Goal: Task Accomplishment & Management: Manage account settings

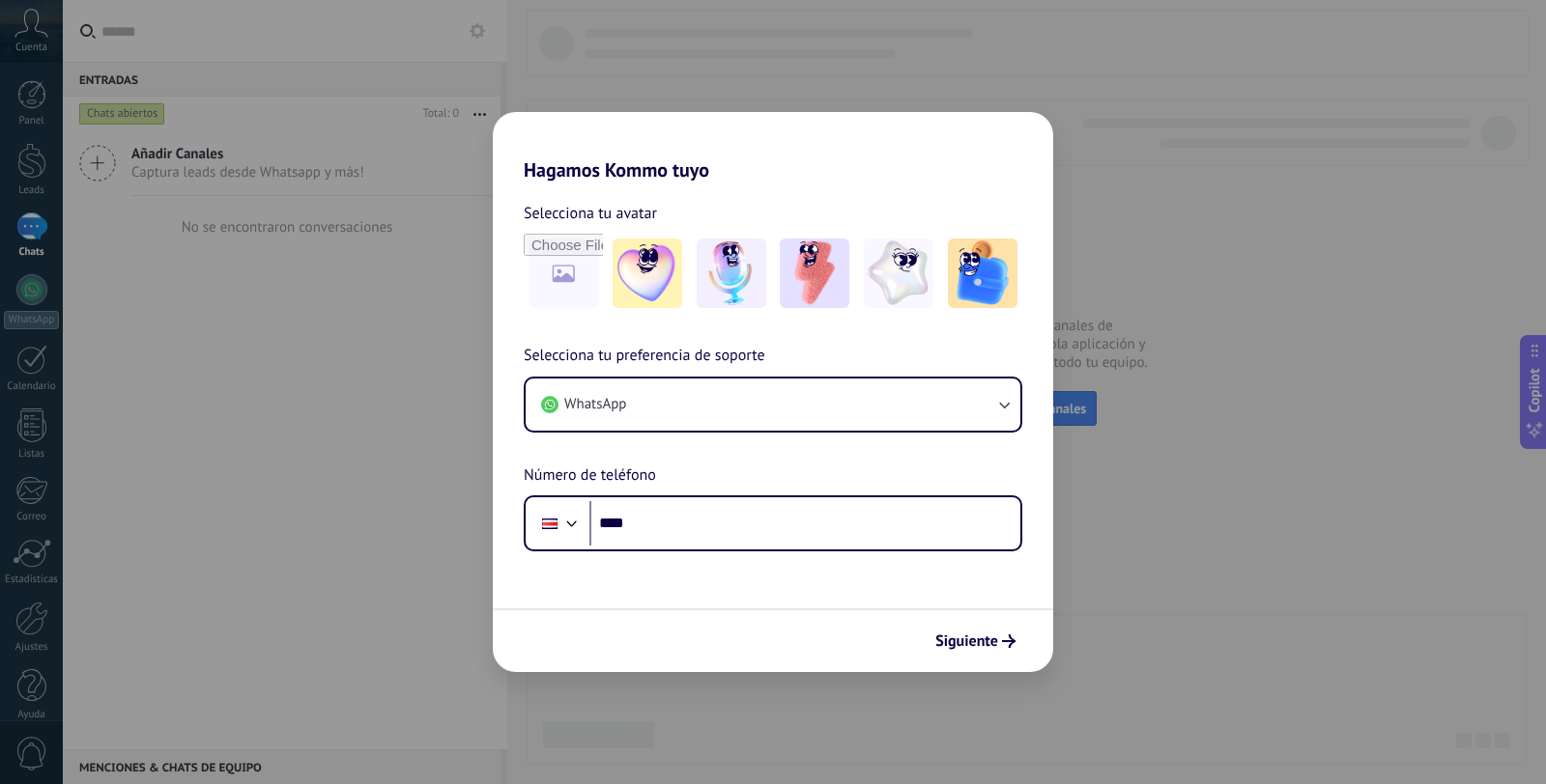
click at [1125, 550] on div "Hagamos Kommo tuyo Selecciona tu avatar Selecciona tu preferencia de soporte Wh…" at bounding box center [773, 392] width 1546 height 784
click at [666, 263] on img at bounding box center [648, 273] width 70 height 70
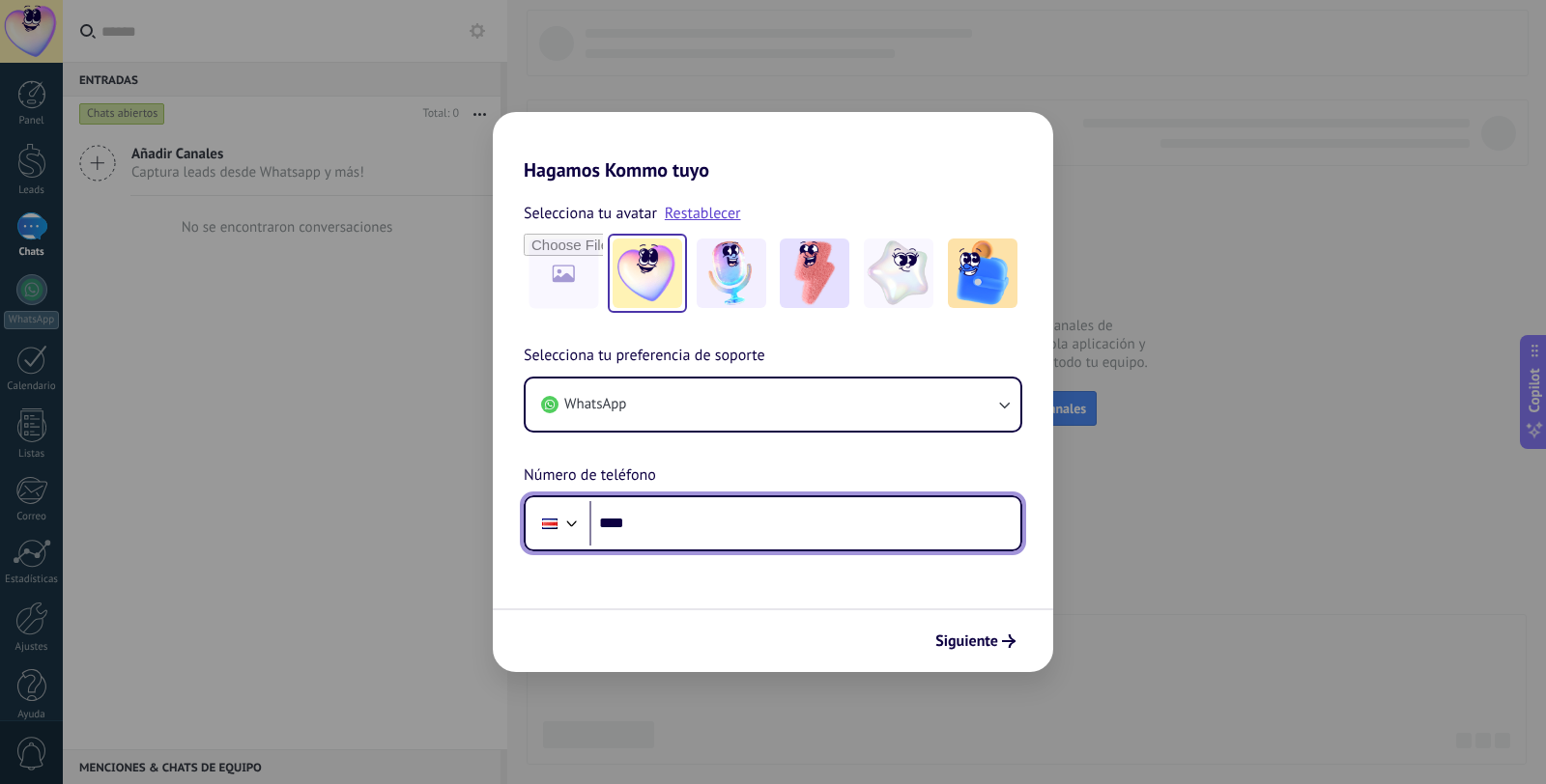
click at [685, 545] on input "****" at bounding box center [805, 524] width 431 height 45
click at [1118, 417] on div "Hagamos Kommo tuyo Selecciona tu avatar Restablecer Selecciona tu preferencia d…" at bounding box center [773, 392] width 1546 height 784
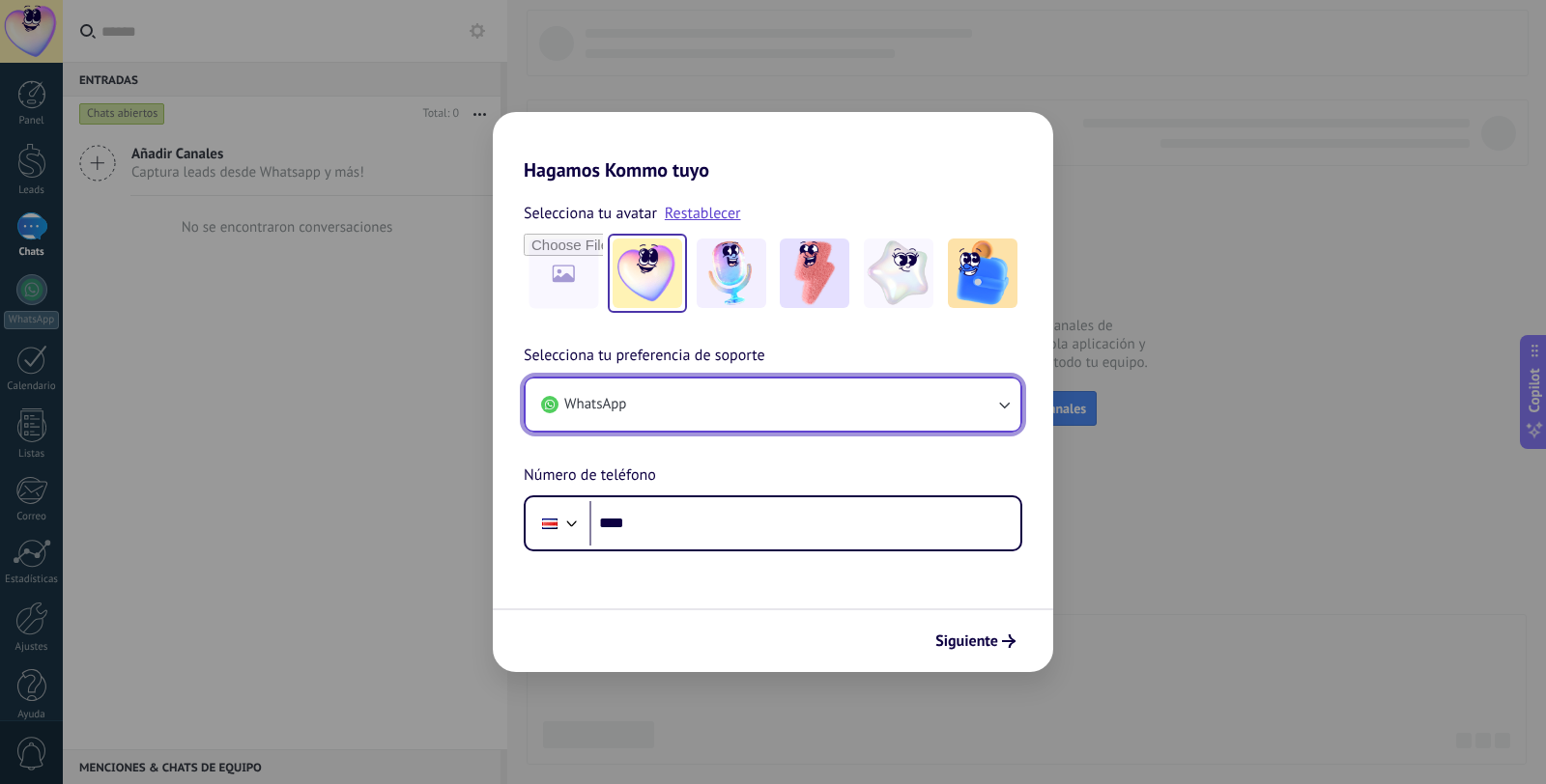
click at [925, 399] on button "WhatsApp" at bounding box center [773, 405] width 495 height 52
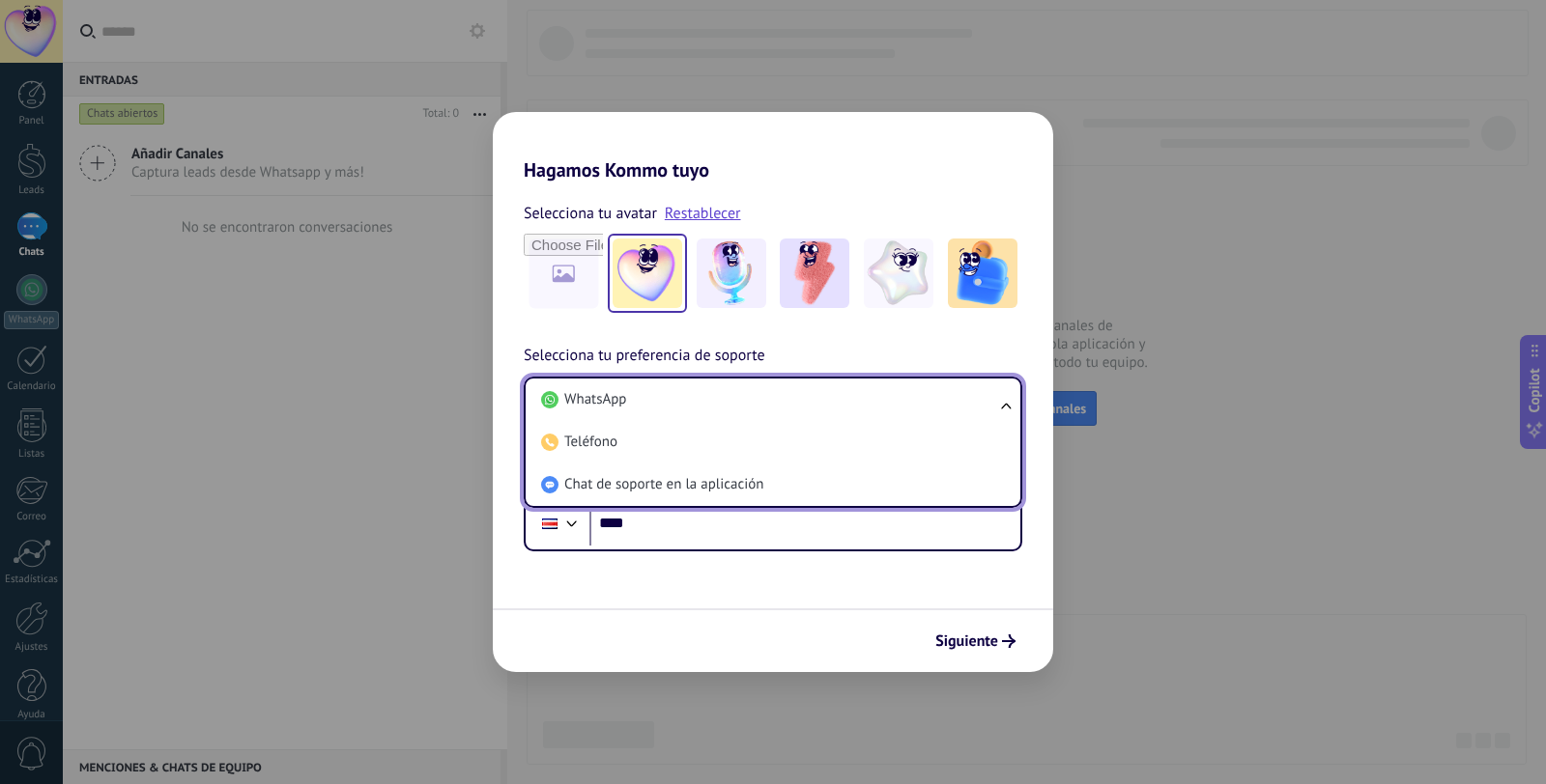
click at [925, 399] on li "WhatsApp" at bounding box center [770, 400] width 472 height 43
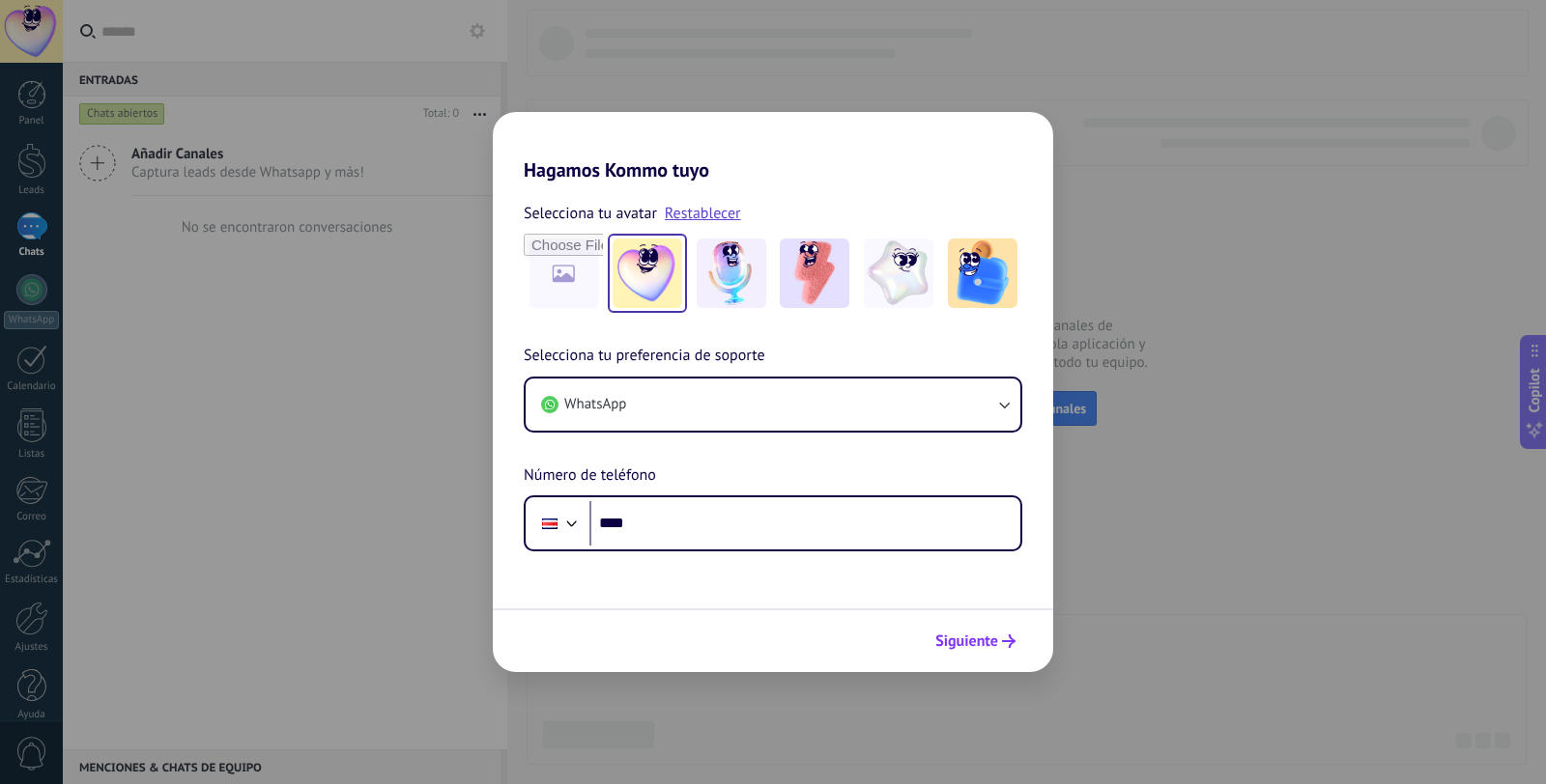
click at [956, 646] on span "Siguiente" at bounding box center [966, 641] width 63 height 14
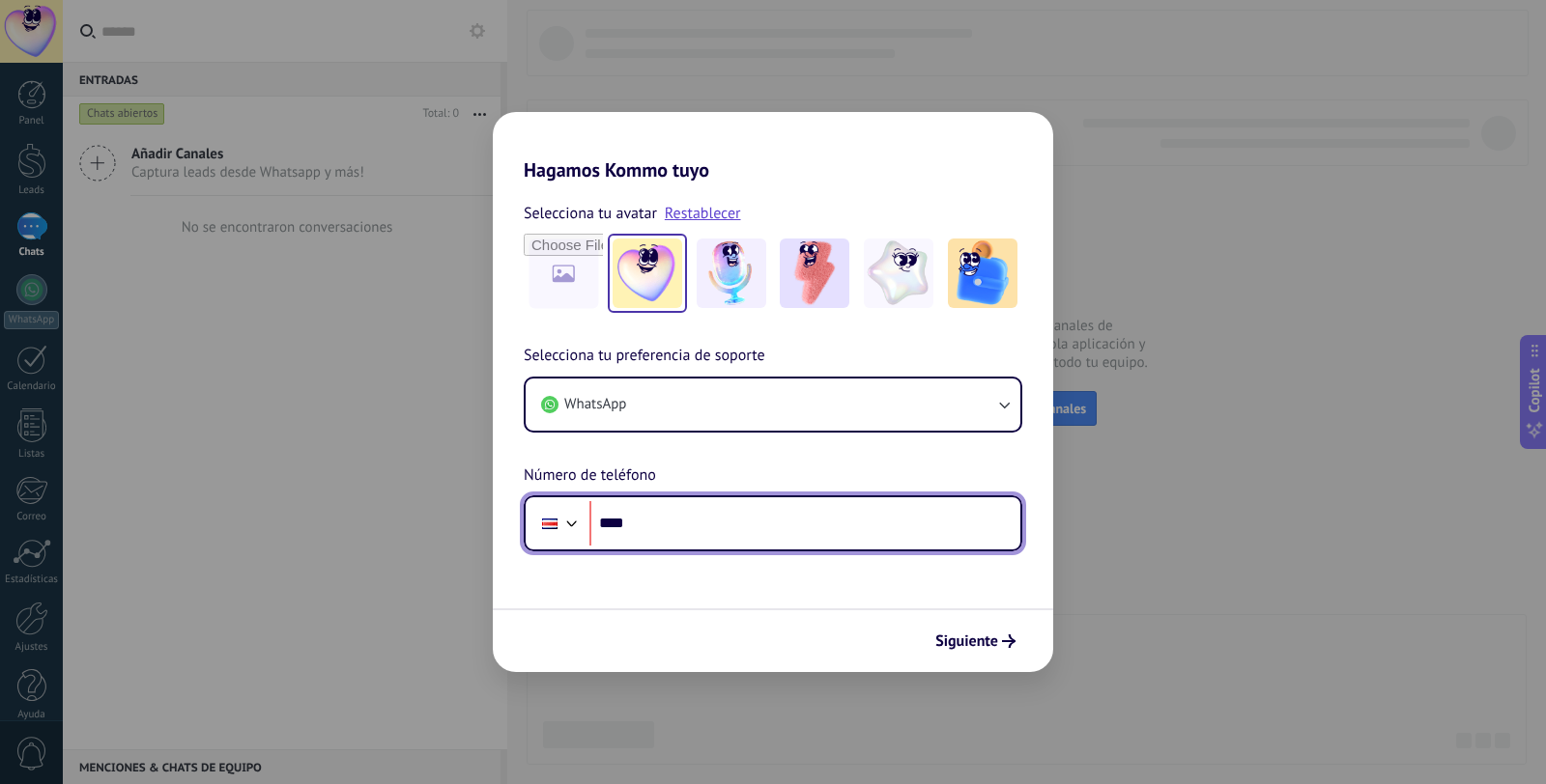
click at [655, 518] on input "****" at bounding box center [805, 524] width 431 height 45
type input "**********"
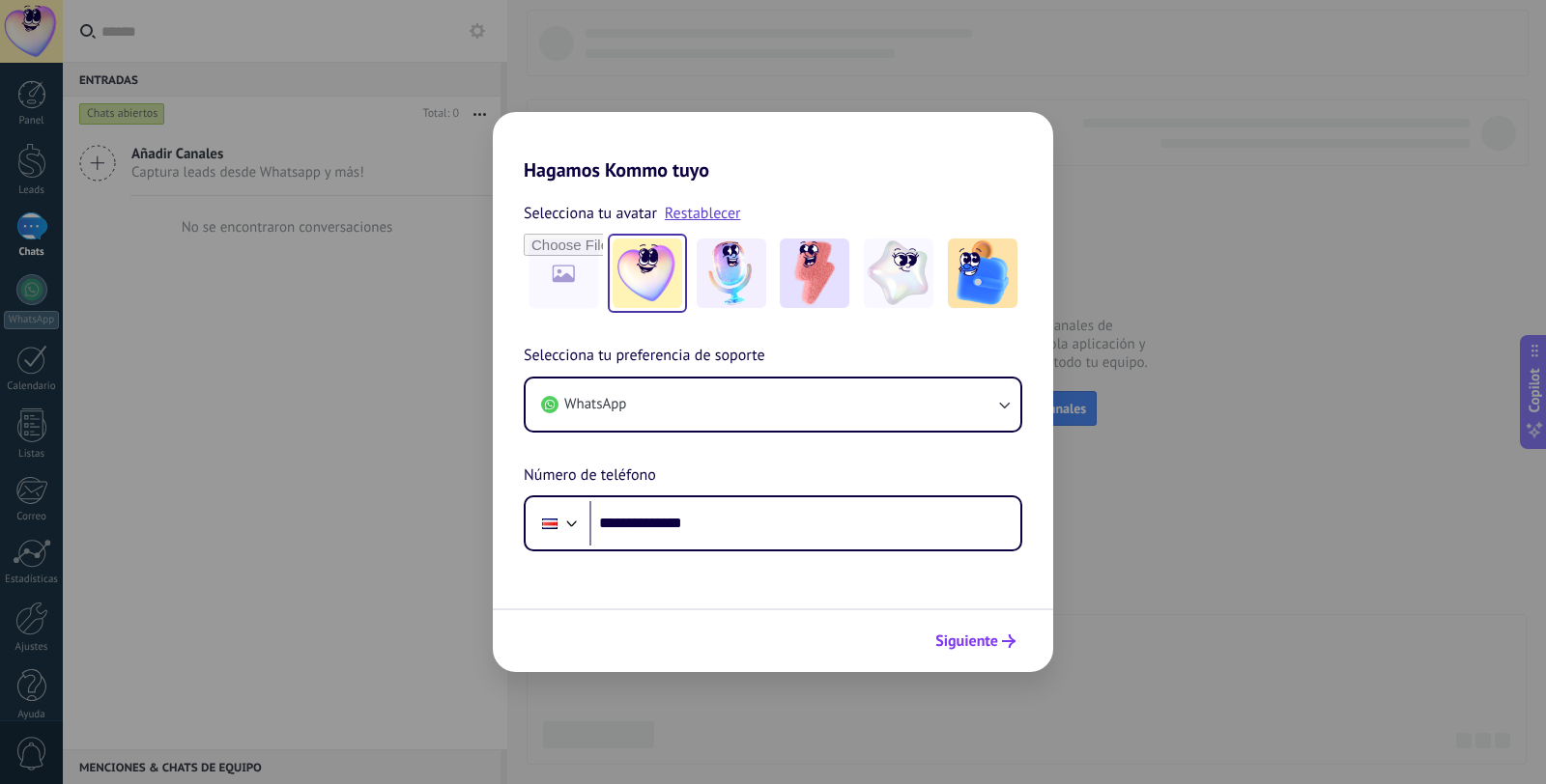
click at [961, 641] on span "Siguiente" at bounding box center [966, 641] width 63 height 14
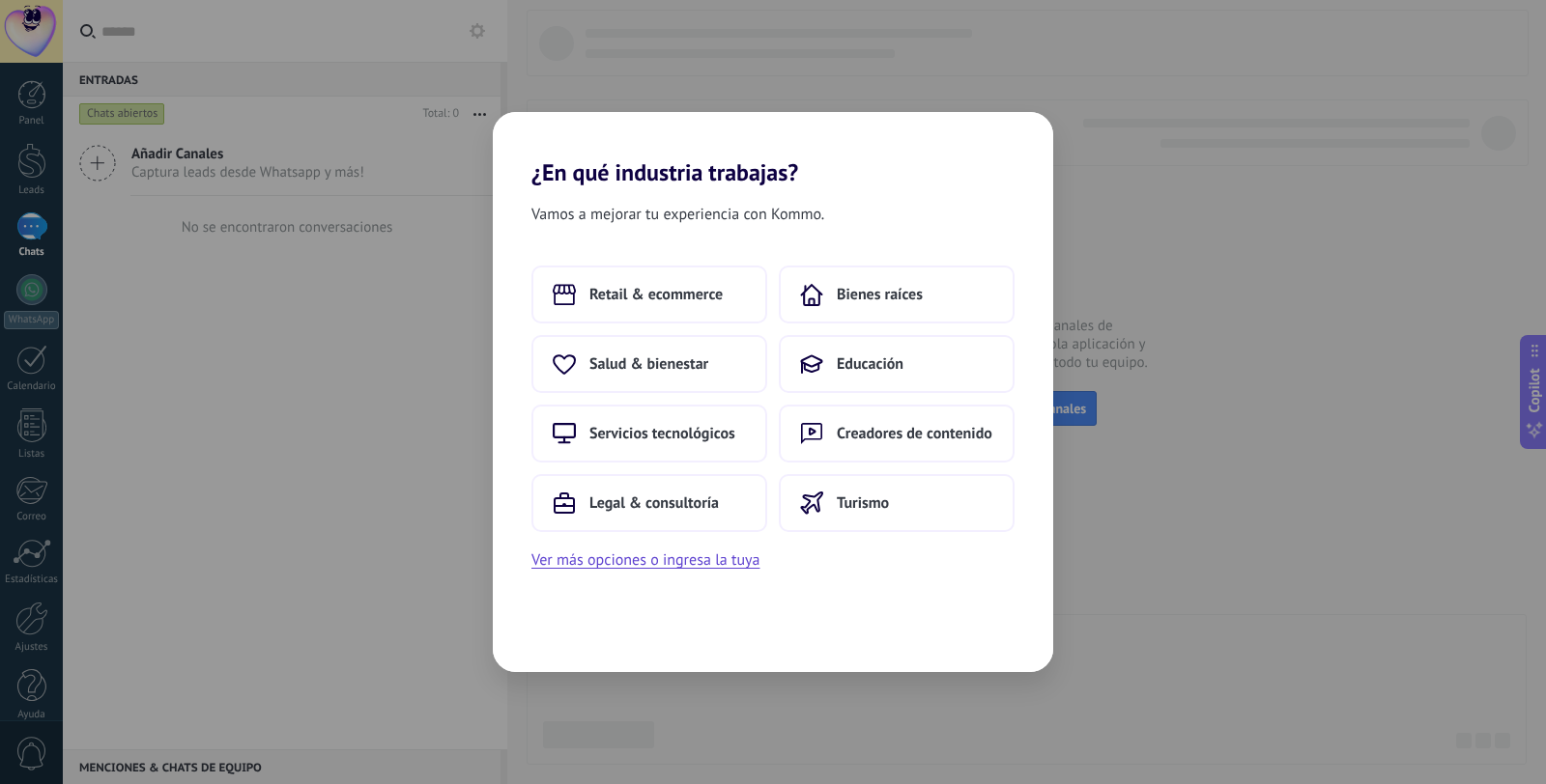
click at [727, 54] on div "¿En qué industria trabajas? Vamos a mejorar tu experiencia con Kommo. Retail & …" at bounding box center [773, 392] width 1546 height 784
click at [840, 499] on span "Turismo" at bounding box center [863, 503] width 52 height 19
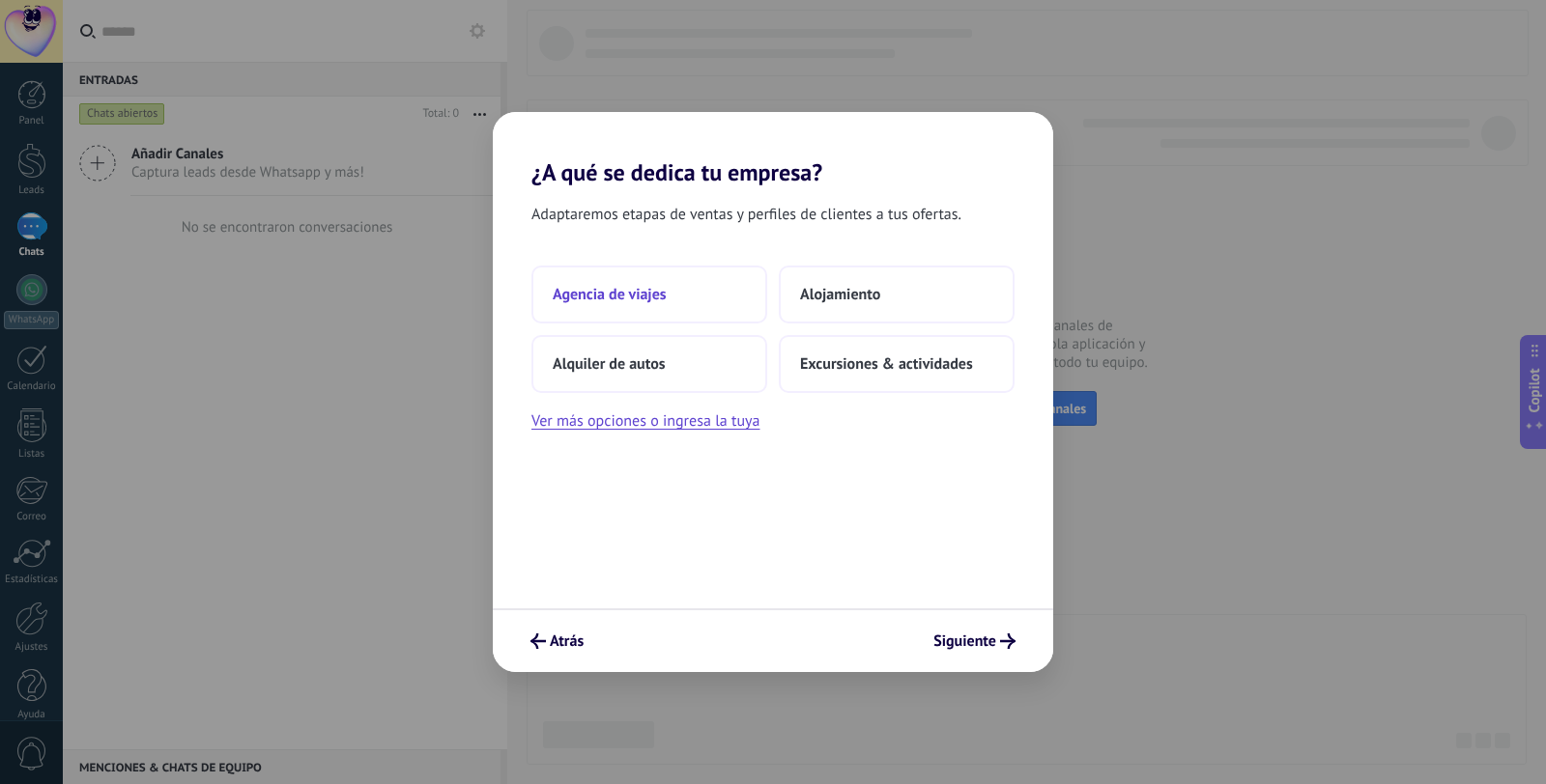
click at [604, 276] on button "Agencia de viajes" at bounding box center [650, 294] width 236 height 58
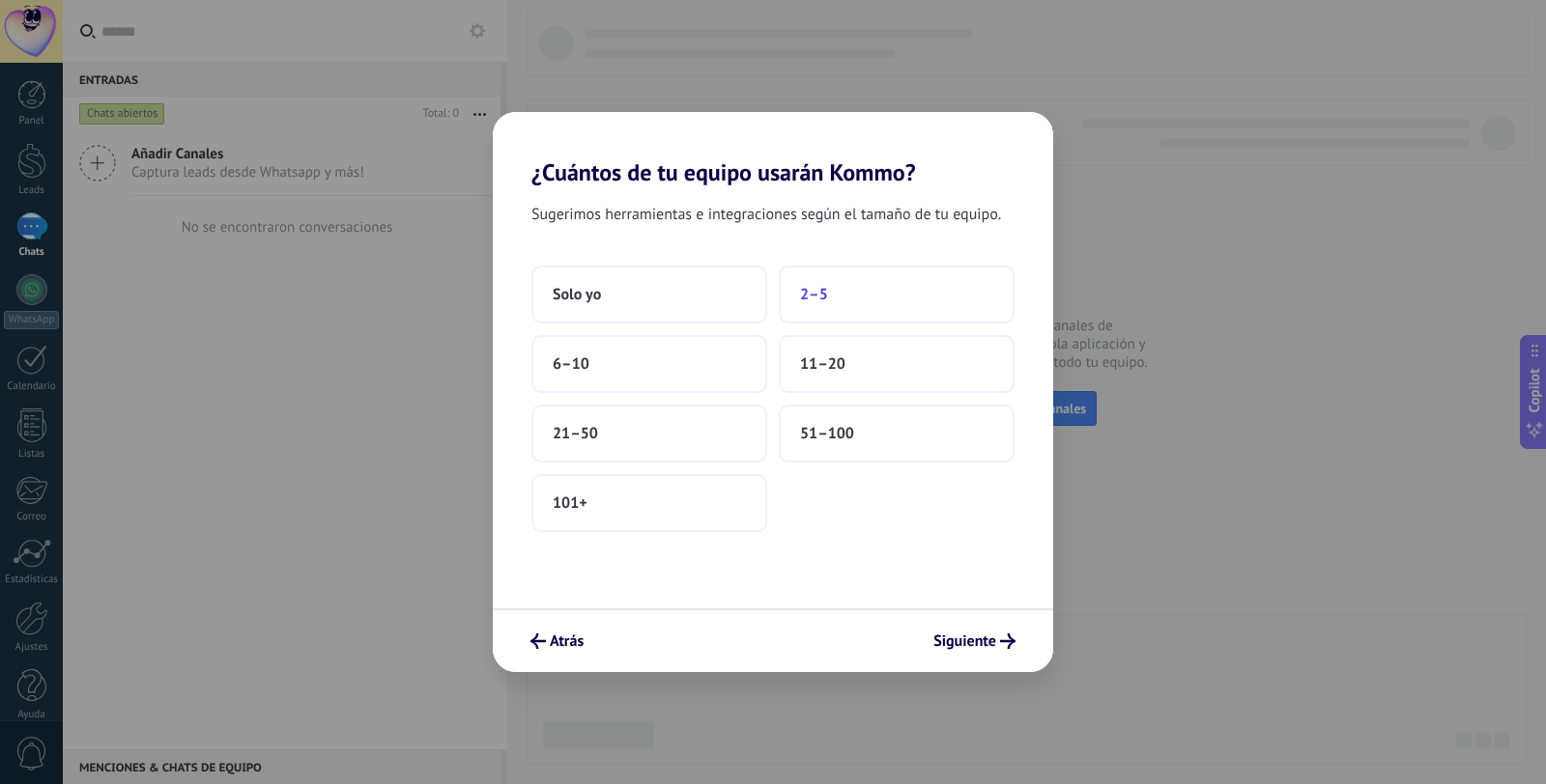
click at [843, 297] on button "2–5" at bounding box center [897, 294] width 236 height 58
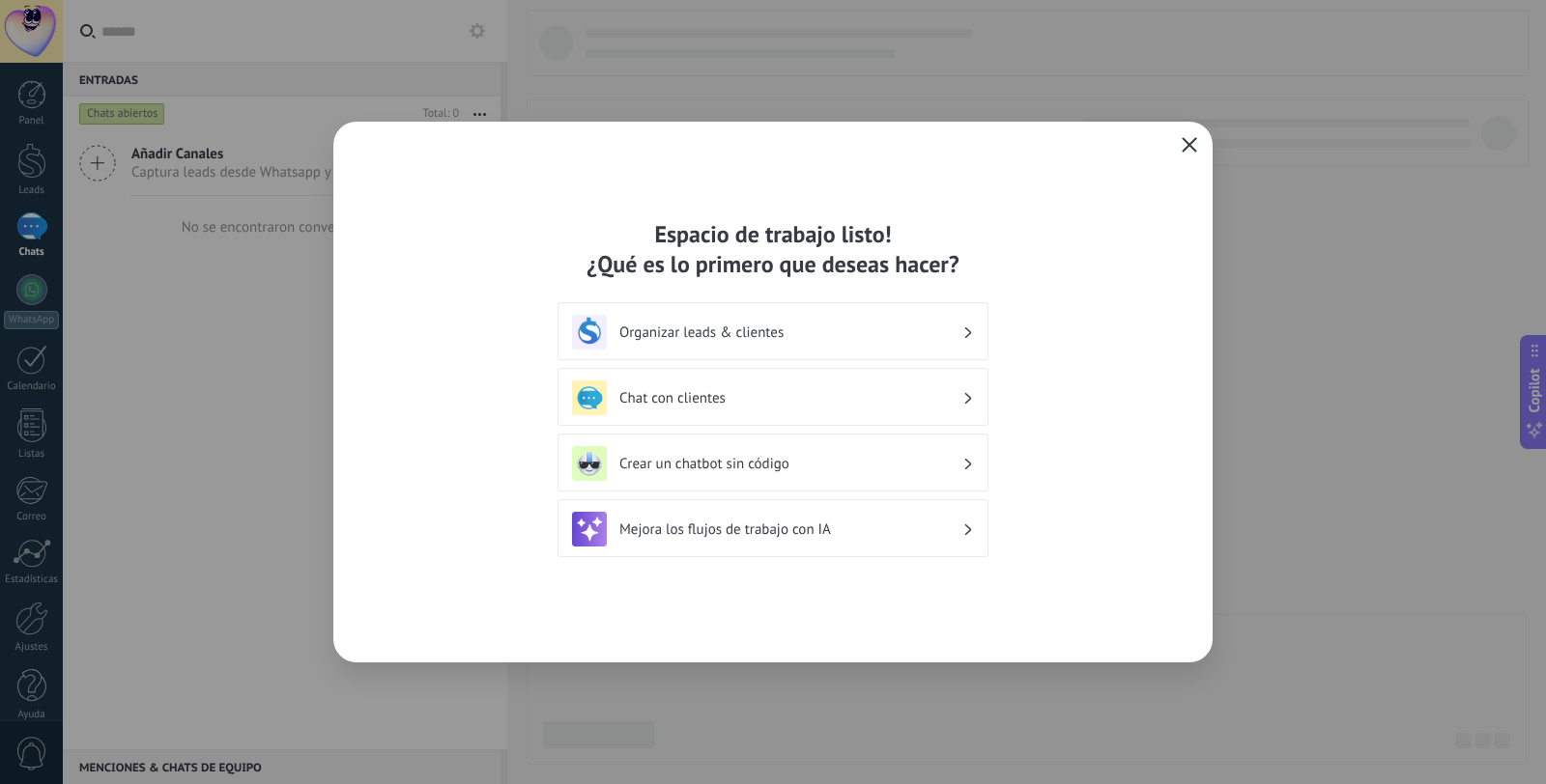
click at [1192, 142] on icon "button" at bounding box center [1189, 145] width 15 height 15
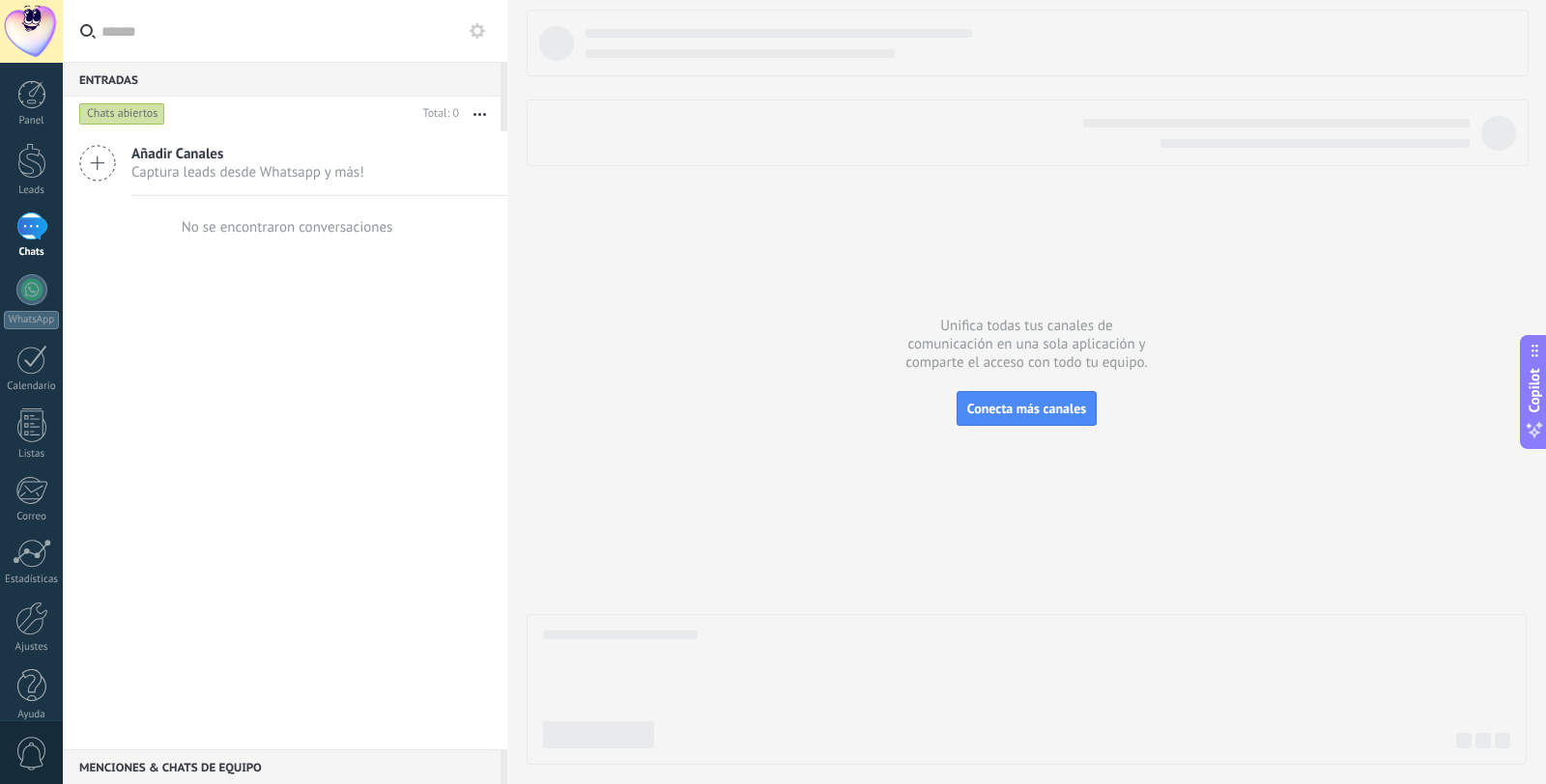
scroll to position [19, 0]
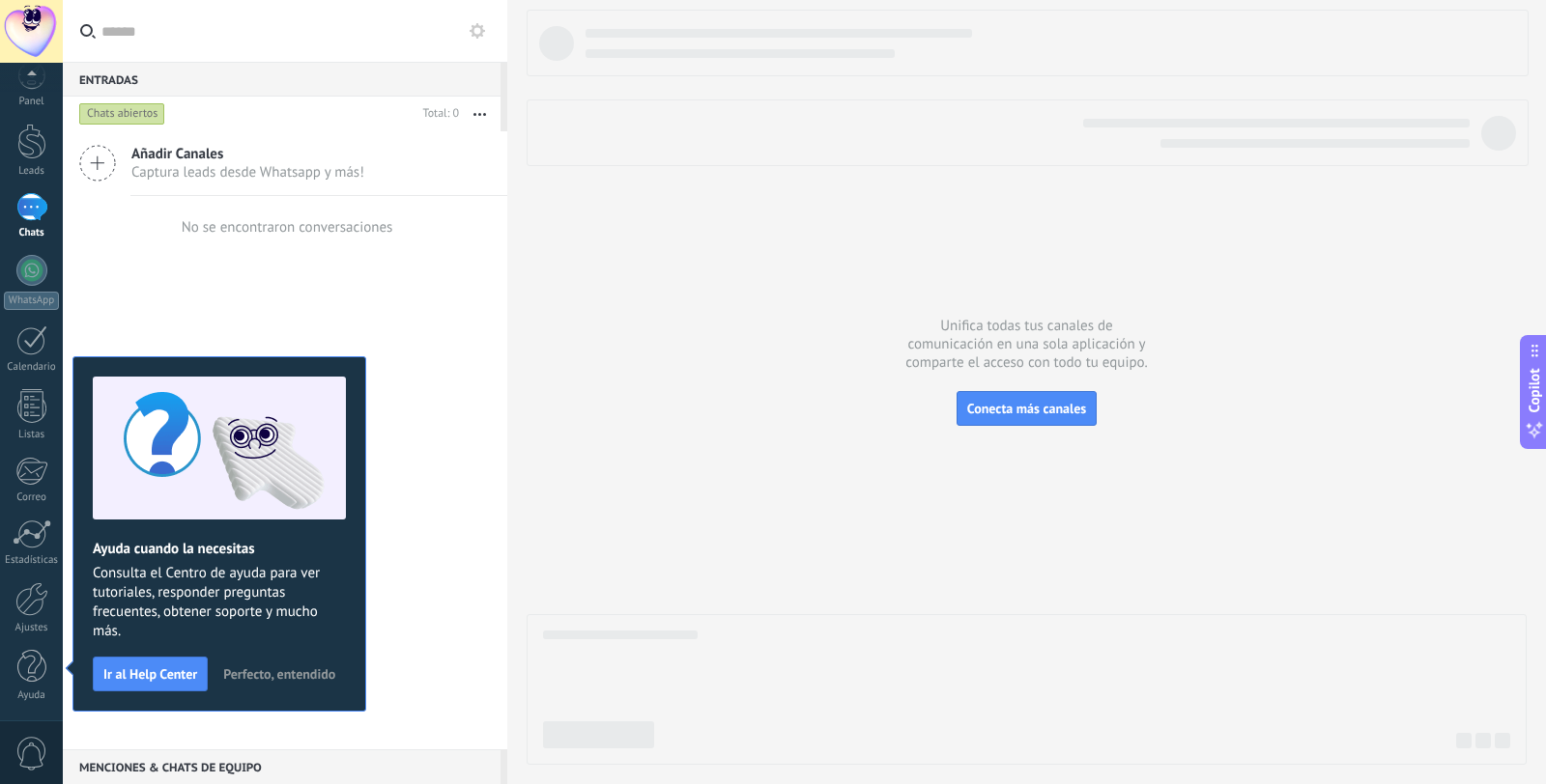
click at [379, 278] on div "Añadir Canales Captura leads desde Whatsapp y más! No se encontraron conversaci…" at bounding box center [284, 441] width 444 height 618
click at [248, 176] on span "Captura leads desde Whatsapp y más!" at bounding box center [248, 173] width 233 height 18
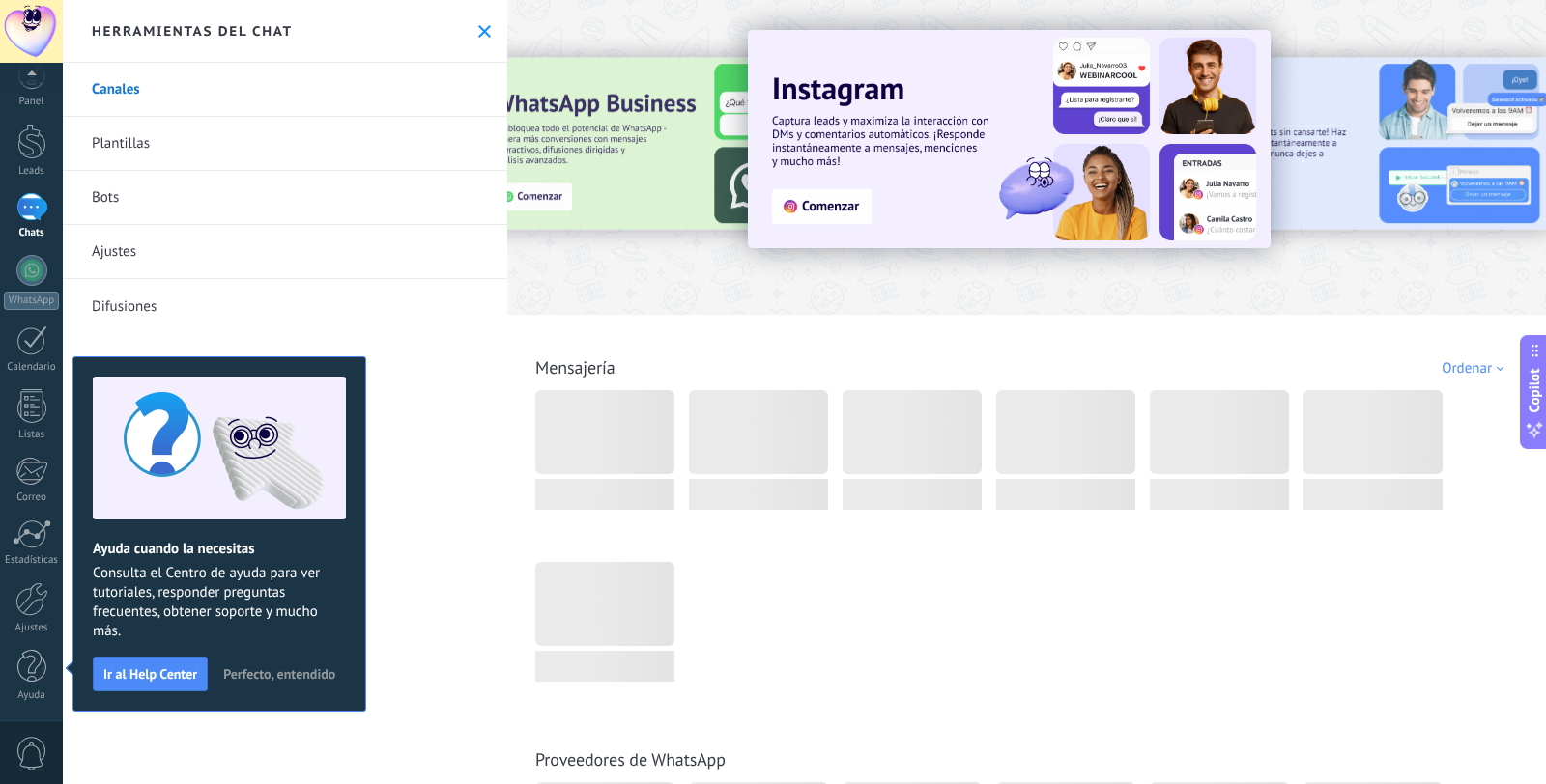
click at [475, 20] on div "Herramientas del chat" at bounding box center [284, 31] width 444 height 63
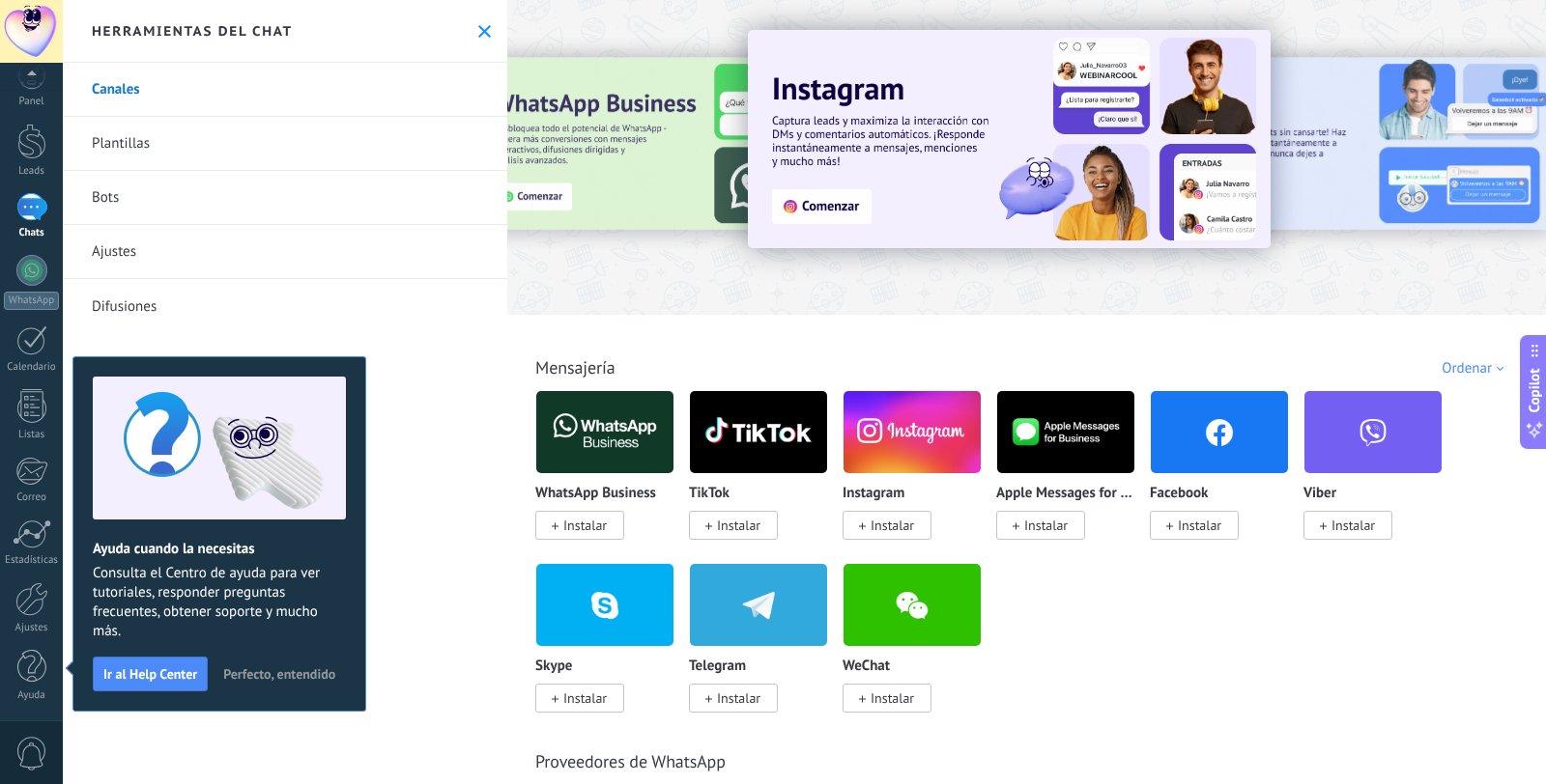
click at [734, 538] on span "Instalar" at bounding box center [733, 525] width 89 height 29
click at [728, 529] on span "Instalar" at bounding box center [740, 525] width 44 height 17
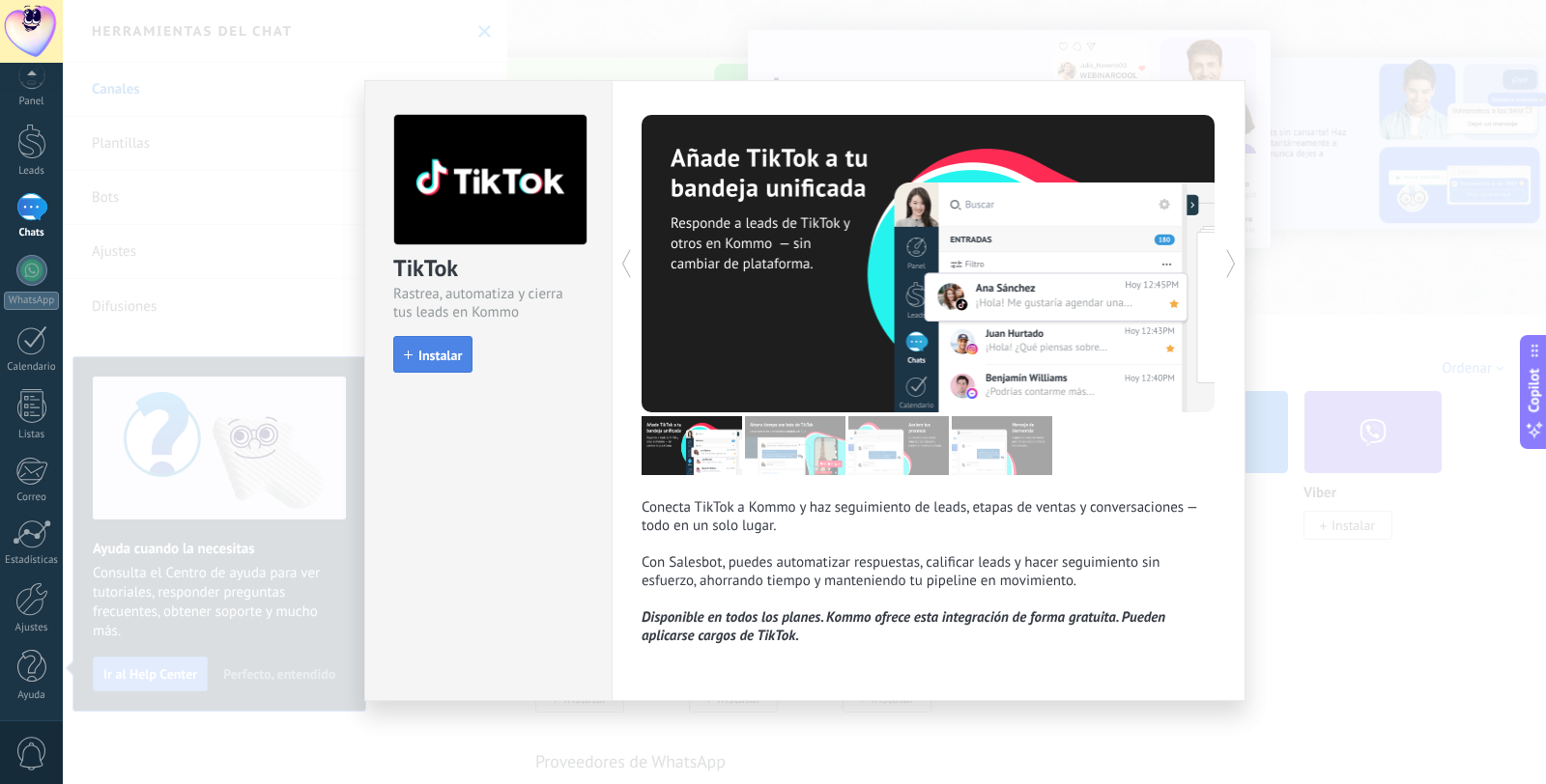
click at [409, 360] on span "Instalar" at bounding box center [433, 356] width 58 height 14
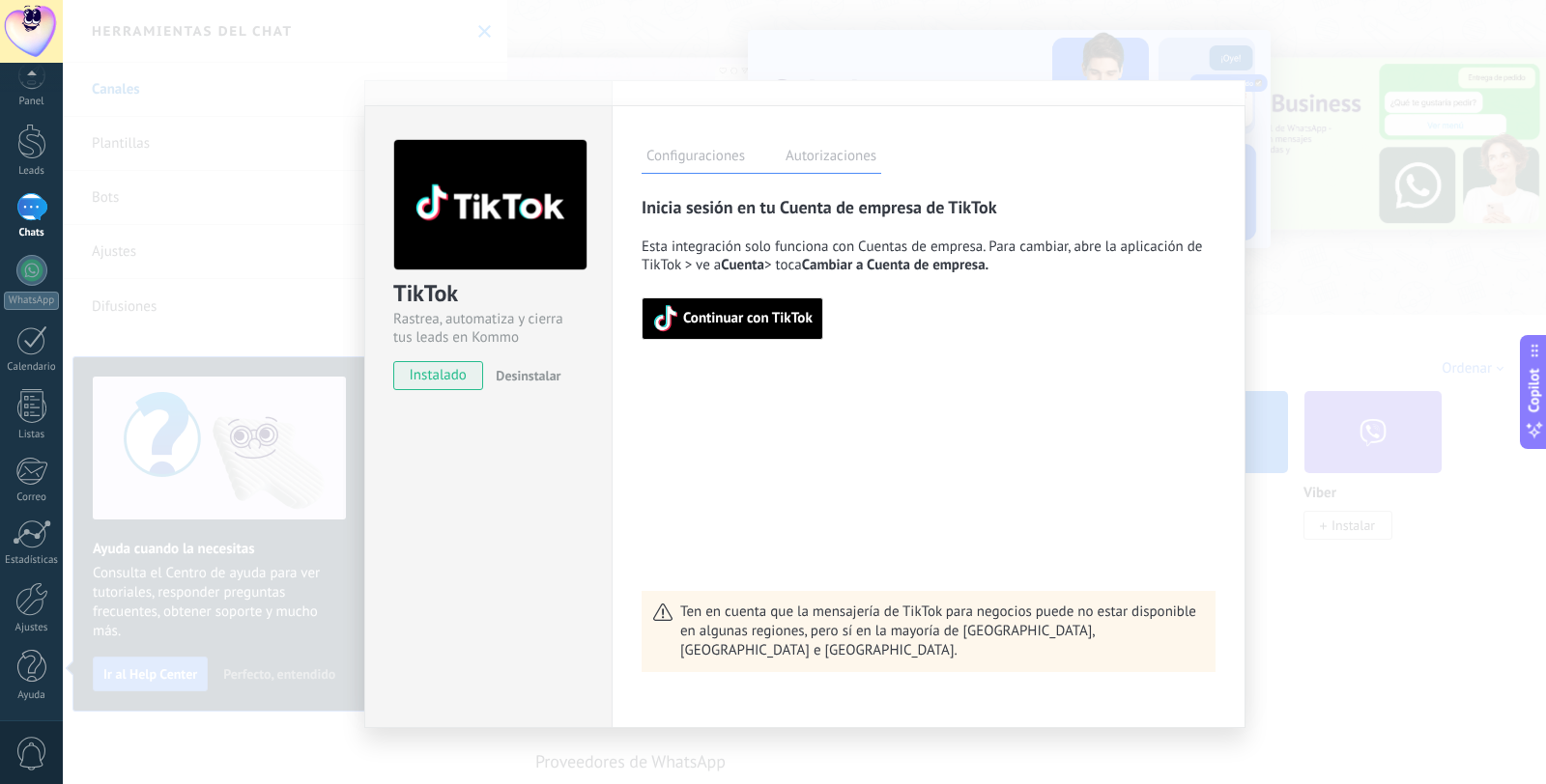
click at [747, 323] on span "Continuar con TikTok" at bounding box center [749, 319] width 130 height 14
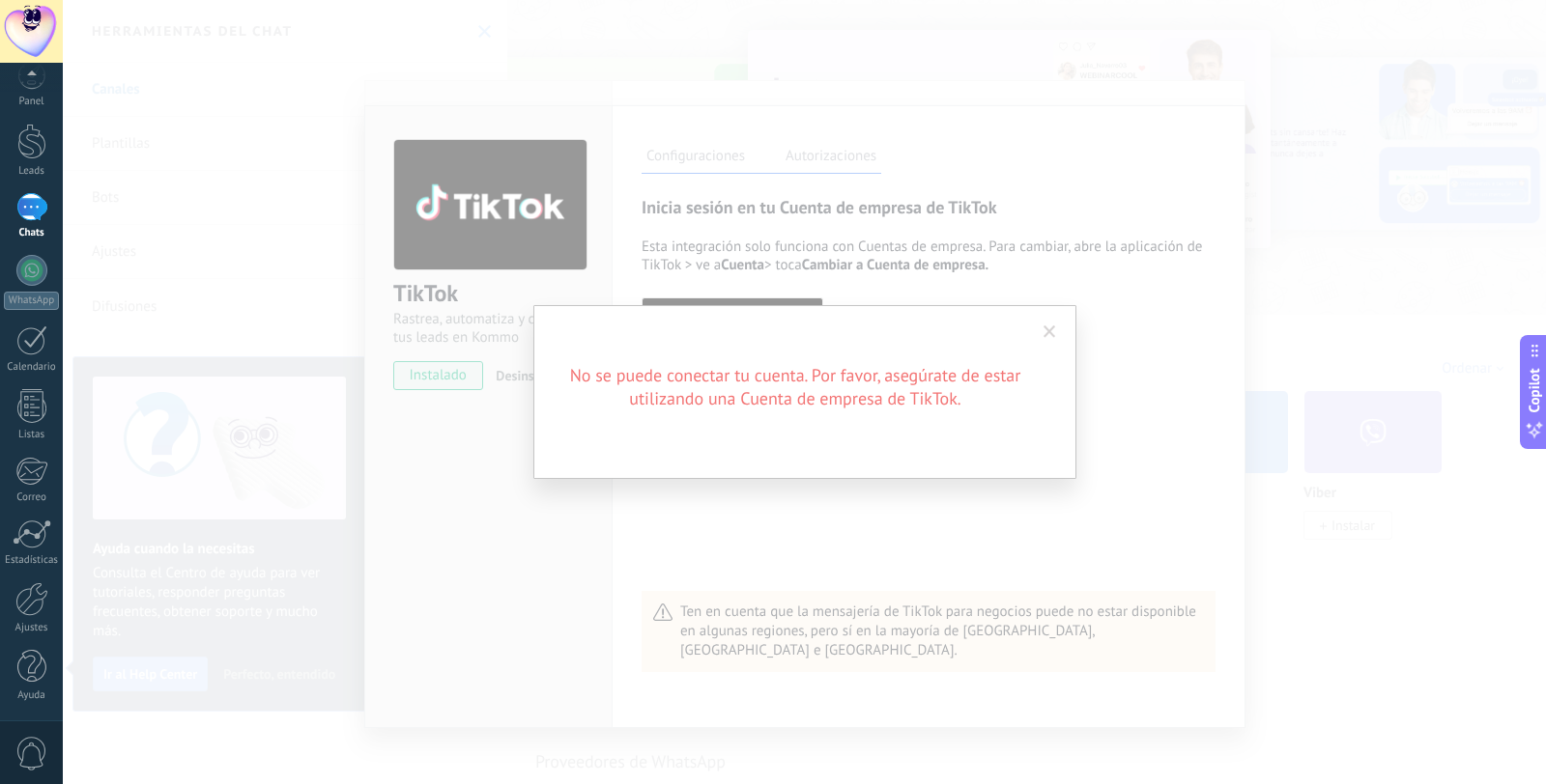
click at [1054, 334] on span at bounding box center [1050, 332] width 13 height 14
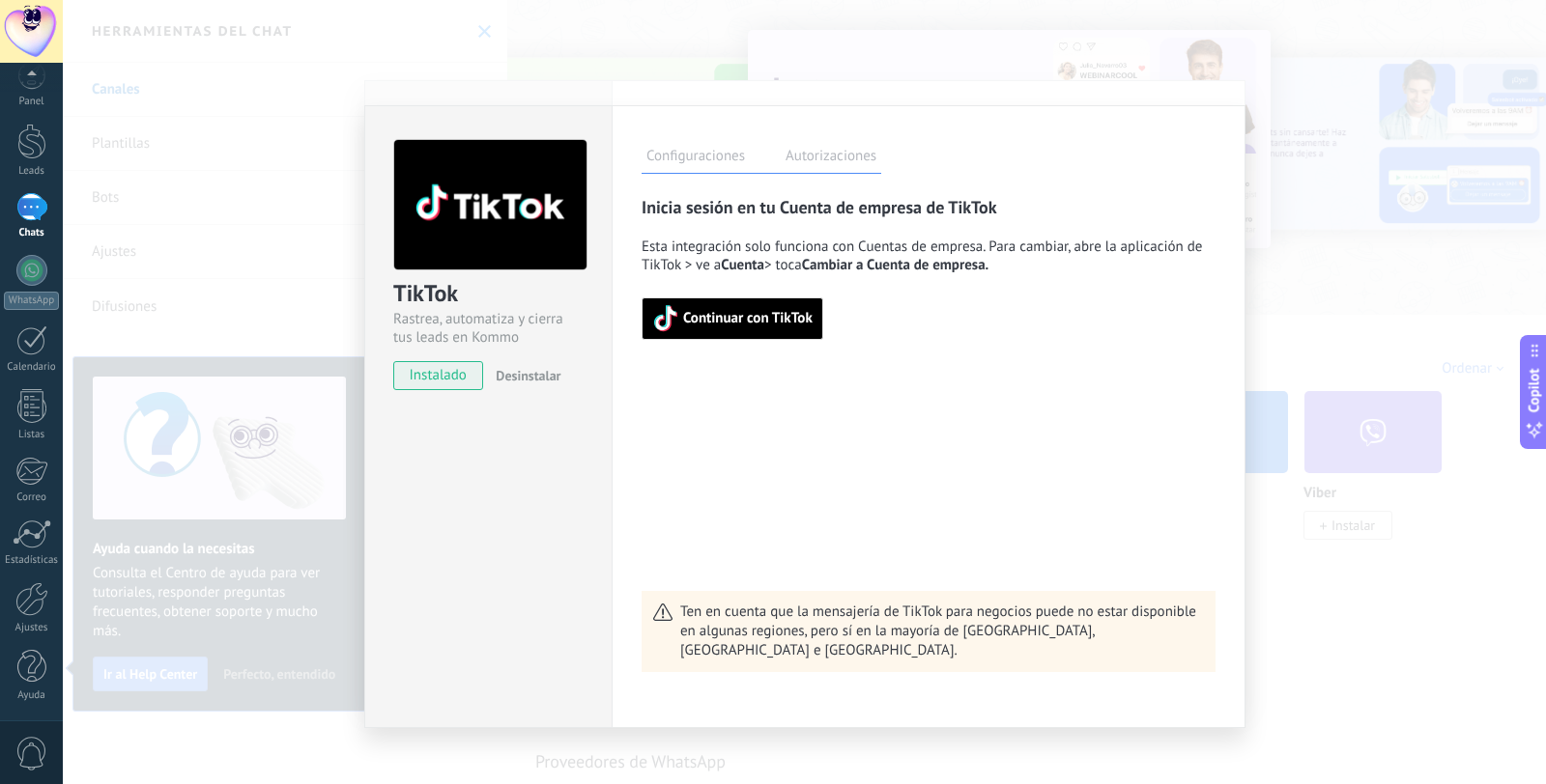
click at [1269, 144] on div "TikTok Rastrea, automatiza y cierra tus leads en Kommo instalado Desinstalar Co…" at bounding box center [804, 392] width 1483 height 784
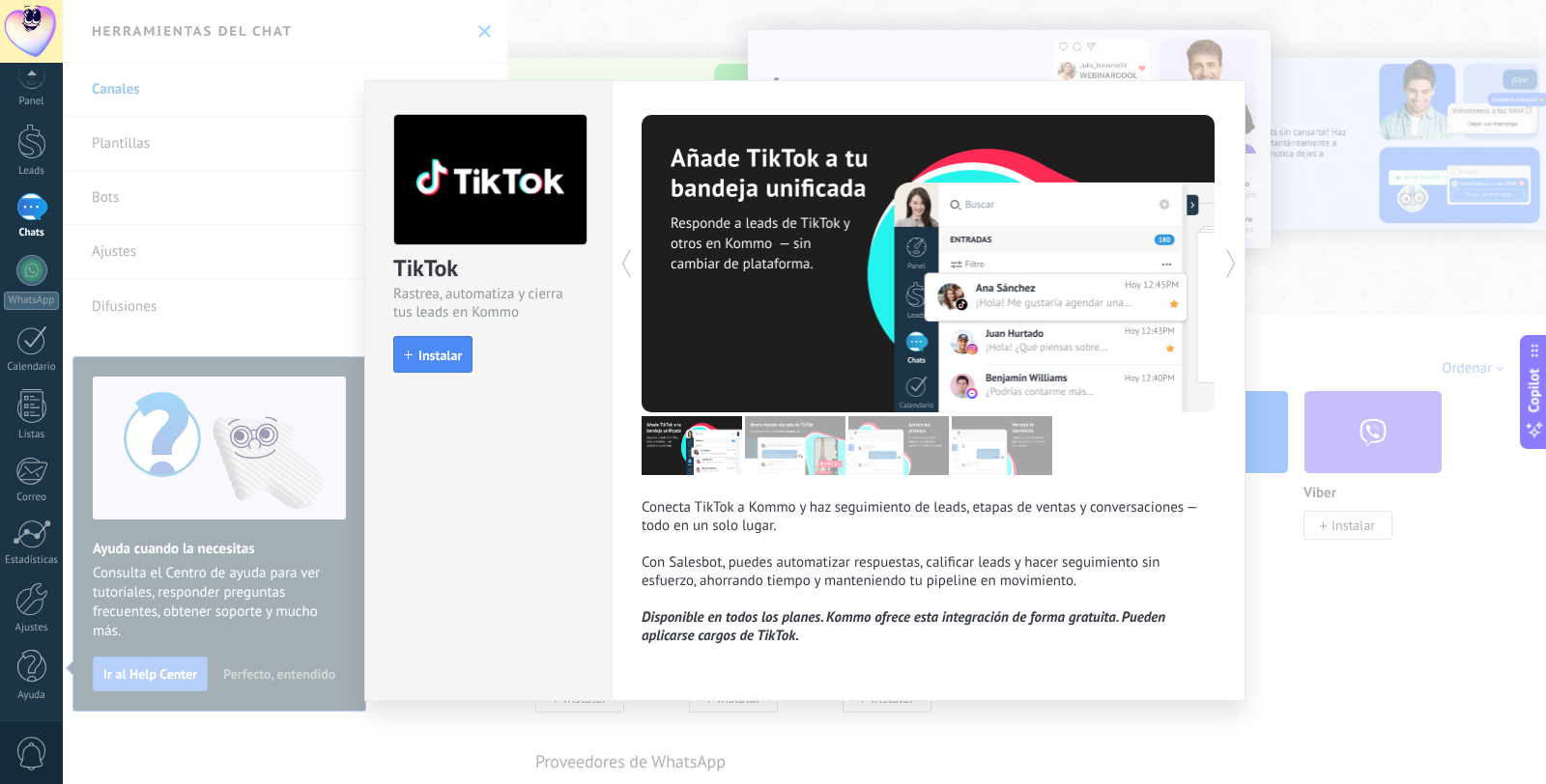
click at [1285, 254] on div "TikTok Rastrea, automatiza y cierra tus leads en Kommo install Instalar Conecta…" at bounding box center [804, 392] width 1483 height 784
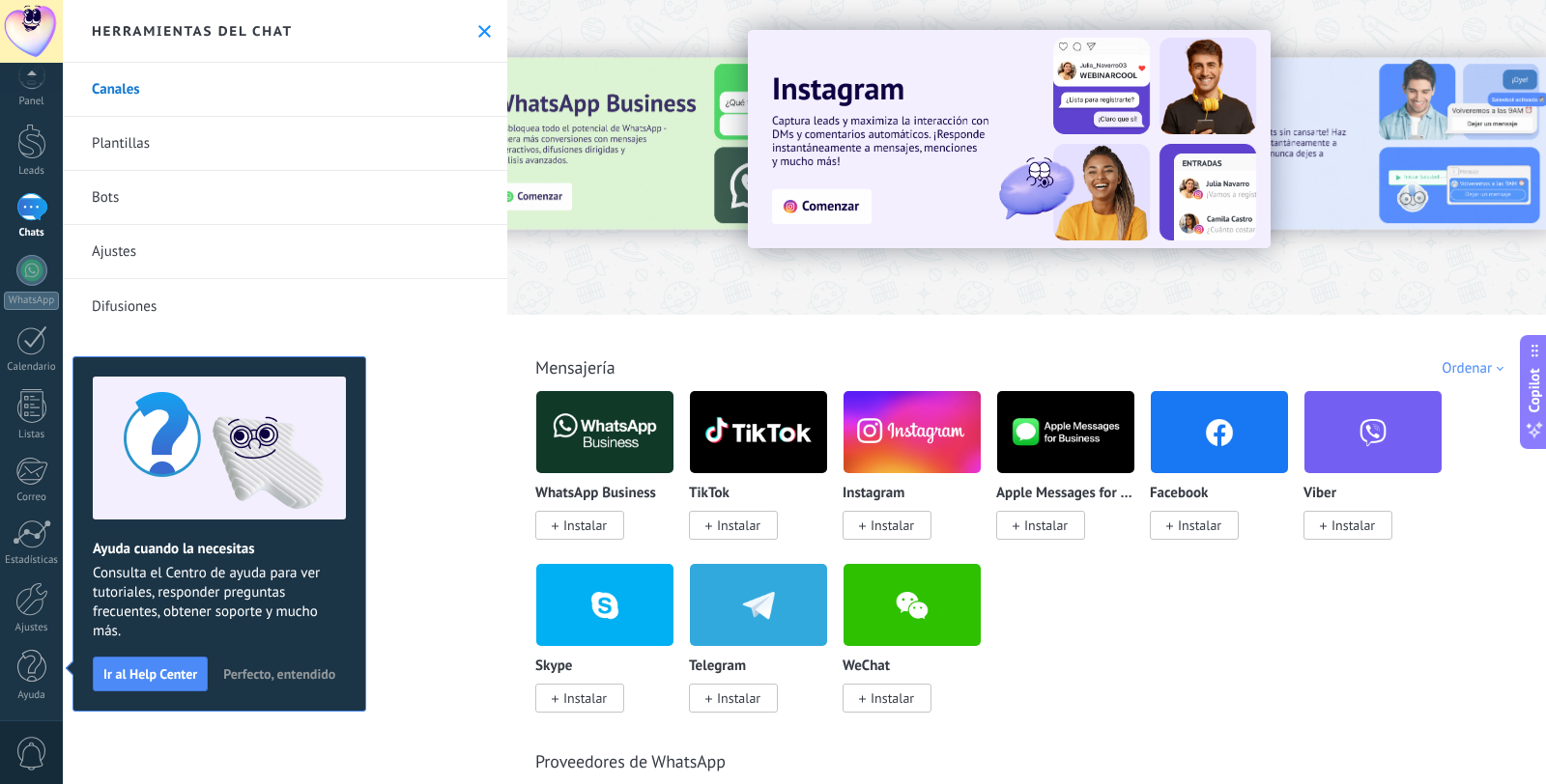
click at [896, 453] on img at bounding box center [912, 432] width 138 height 94
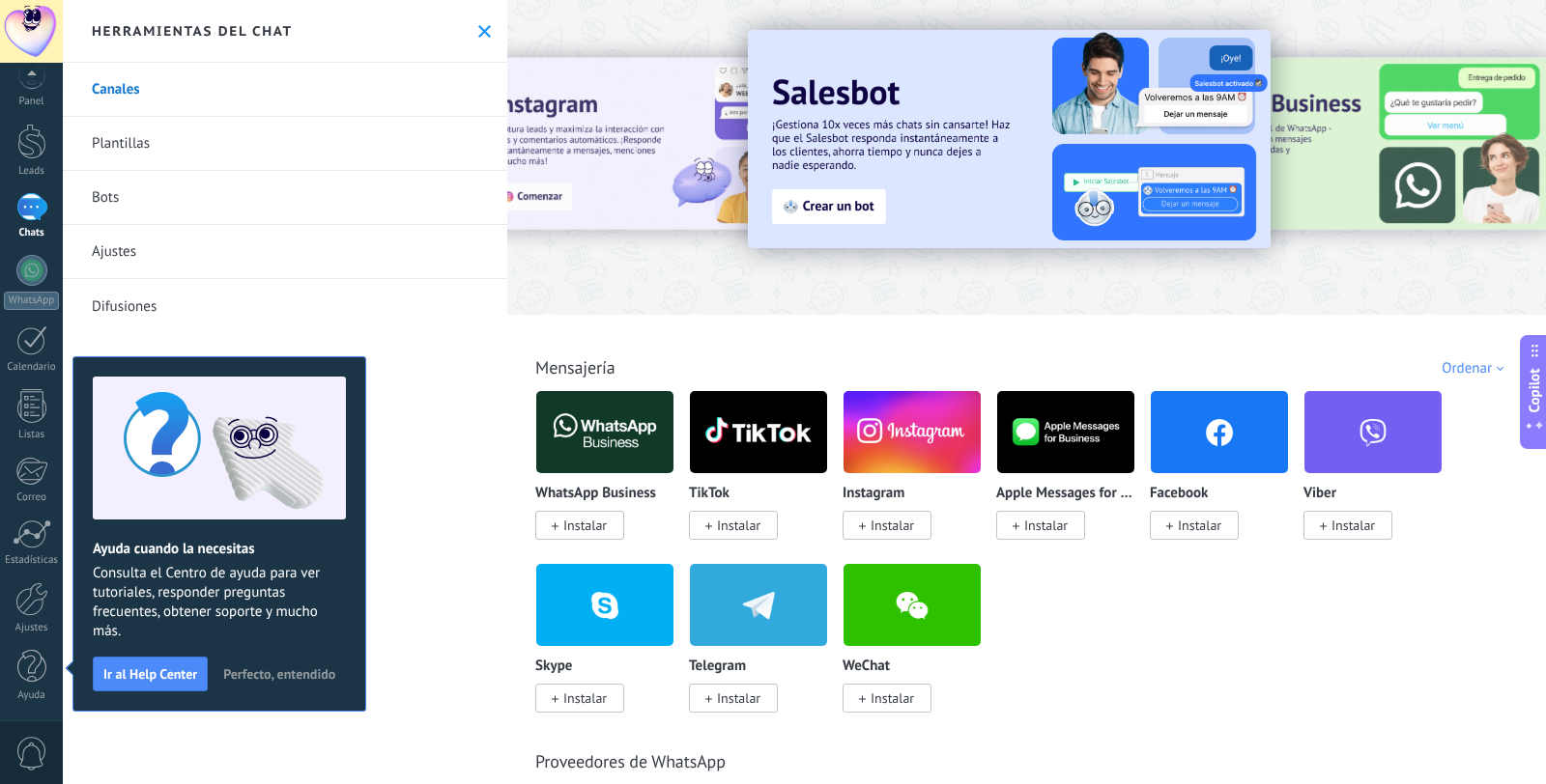
click at [894, 531] on body ".abccls-1,.abccls-2{fill-rule:evenodd}.abccls-2{fill:#fff} .abfcls-1{fill:none}…" at bounding box center [773, 392] width 1546 height 784
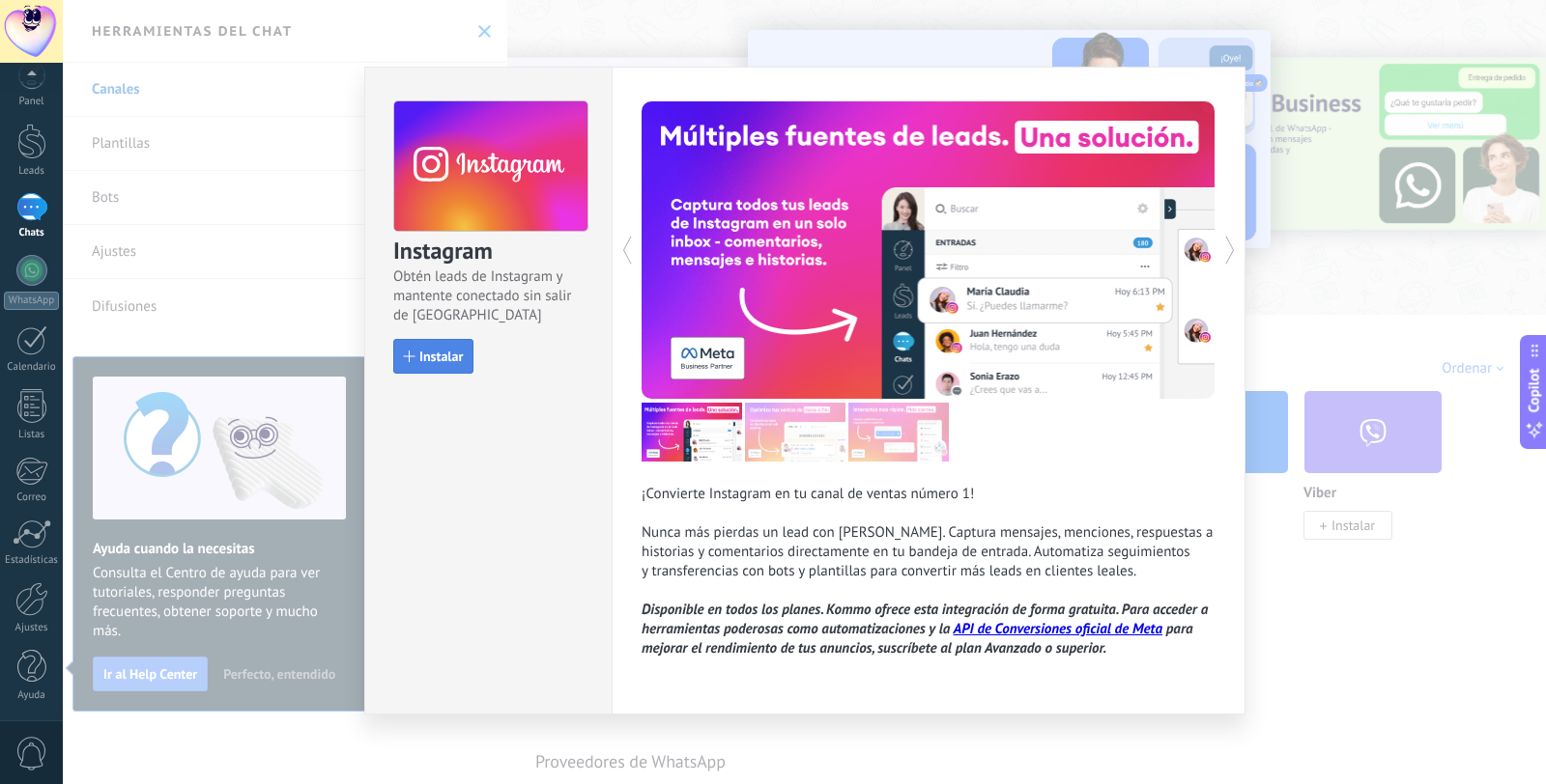
click at [436, 359] on span "Instalar" at bounding box center [441, 357] width 44 height 14
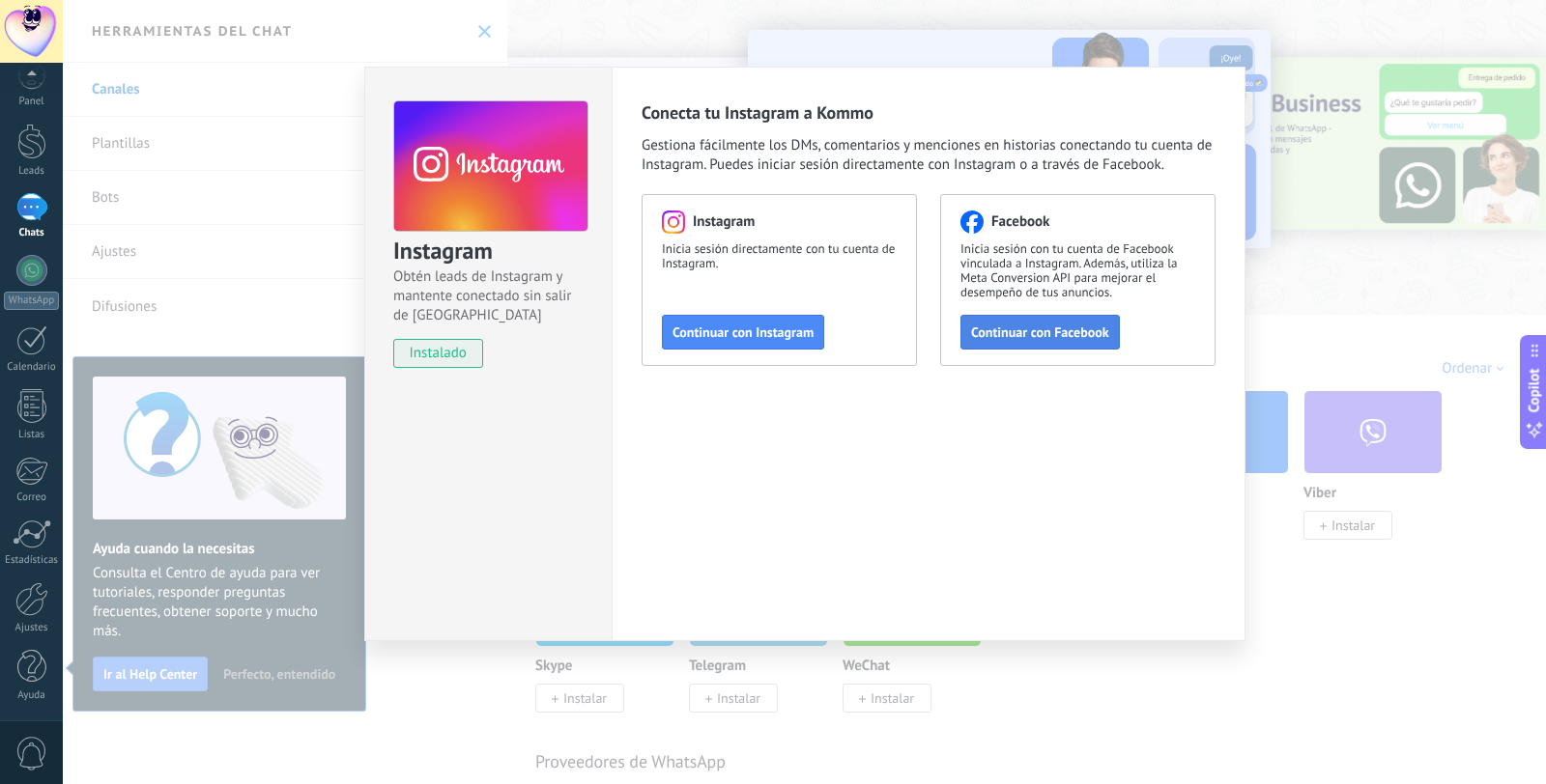
click at [1073, 330] on span "Continuar con Facebook" at bounding box center [1040, 332] width 138 height 14
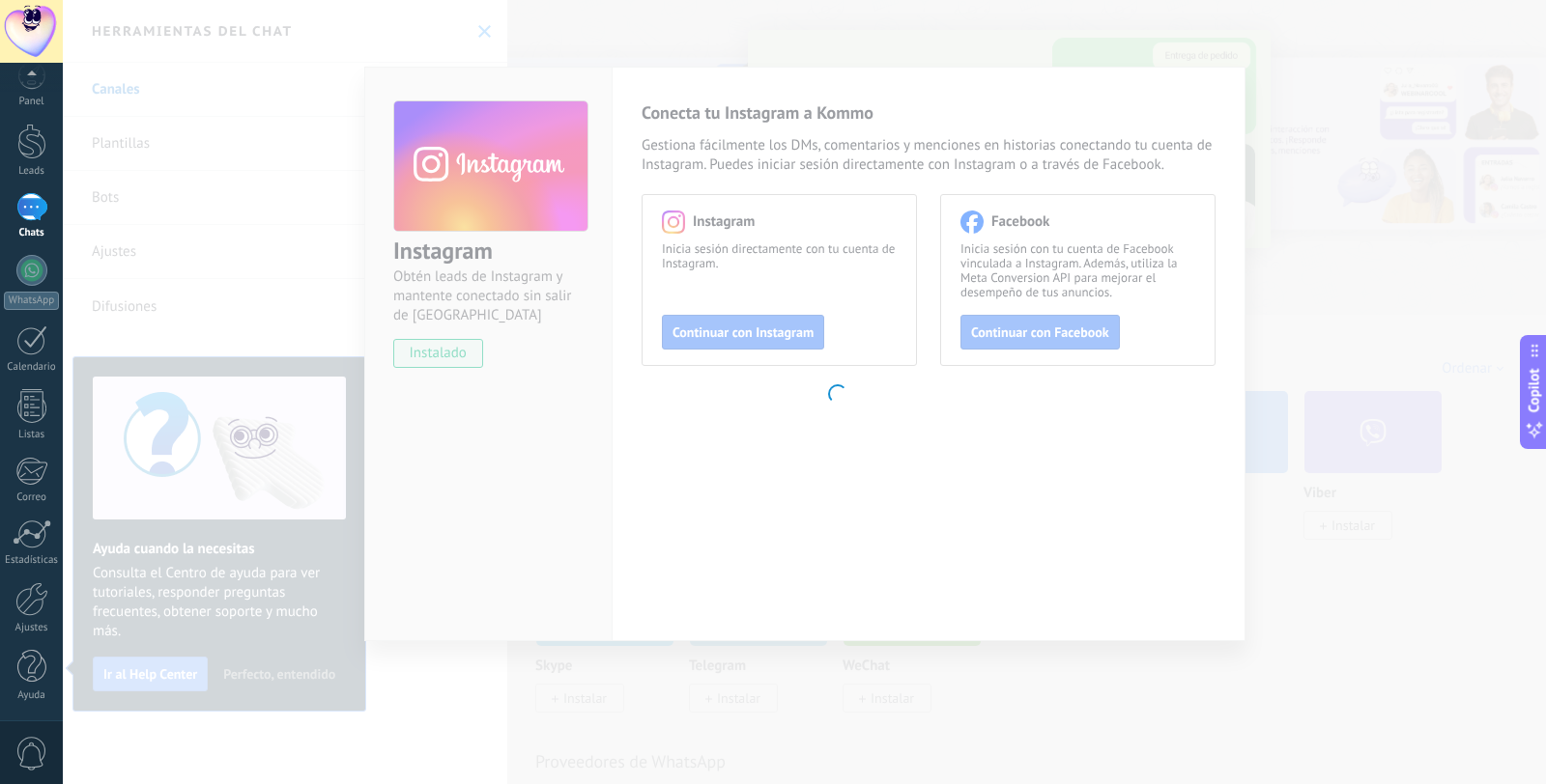
click at [1265, 176] on body ".abccls-1,.abccls-2{fill-rule:evenodd}.abccls-2{fill:#fff} .abfcls-1{fill:none}…" at bounding box center [773, 392] width 1546 height 784
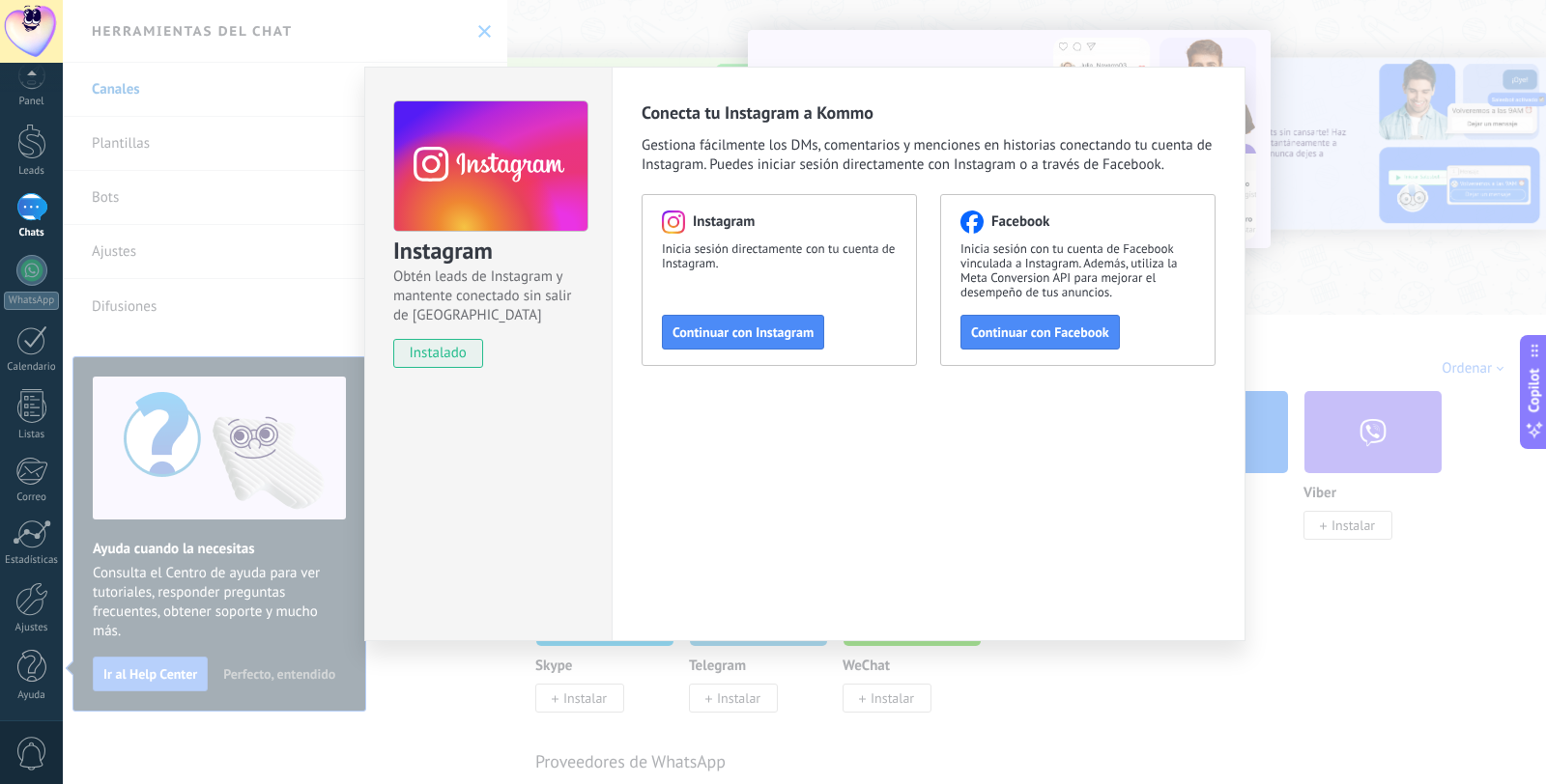
click at [1421, 198] on div "Instagram Obtén leads de Instagram y mantente conectado sin salir de Kommo inst…" at bounding box center [804, 392] width 1483 height 784
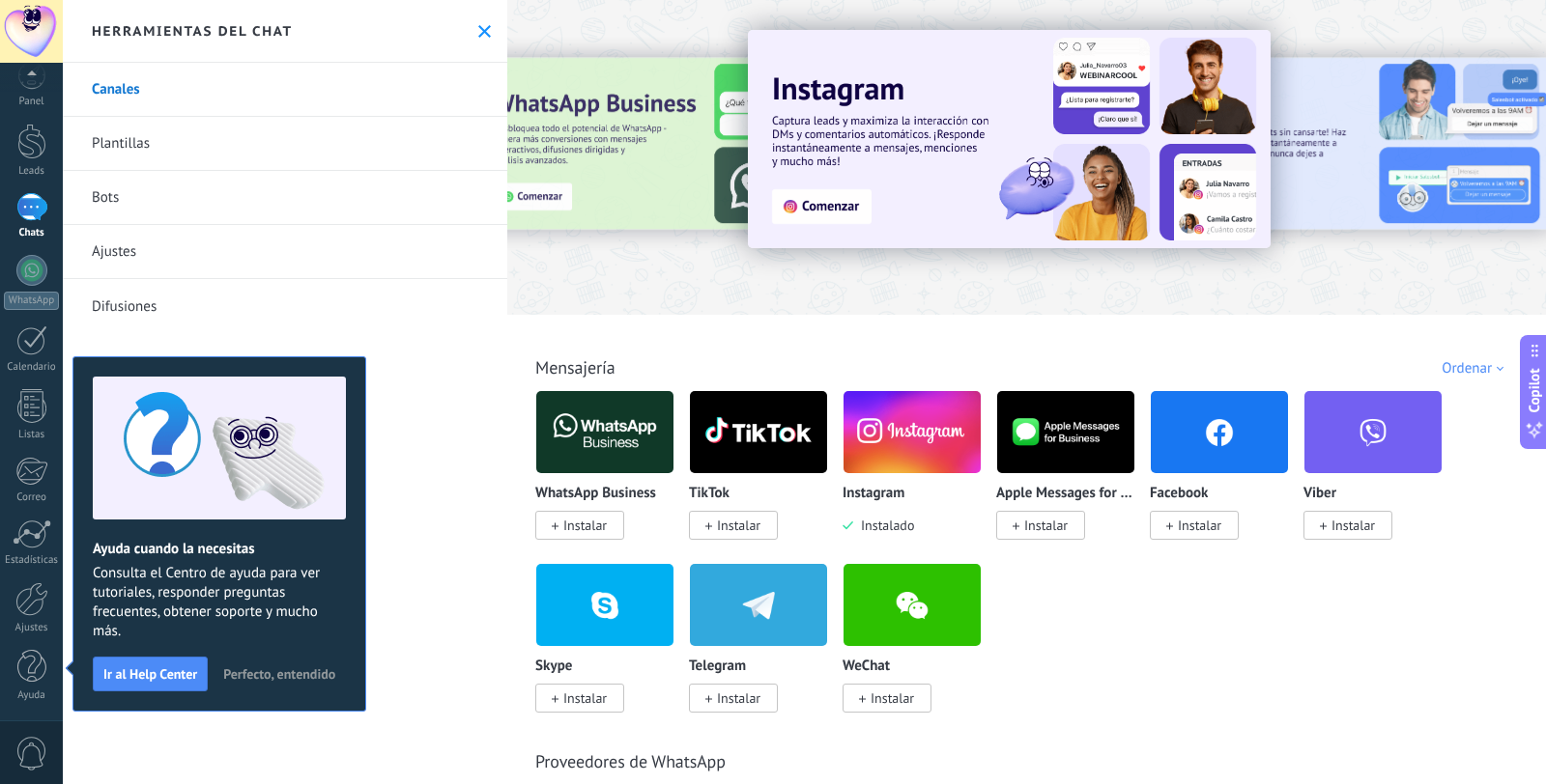
click at [296, 667] on span "Perfecto, entendido" at bounding box center [279, 674] width 112 height 14
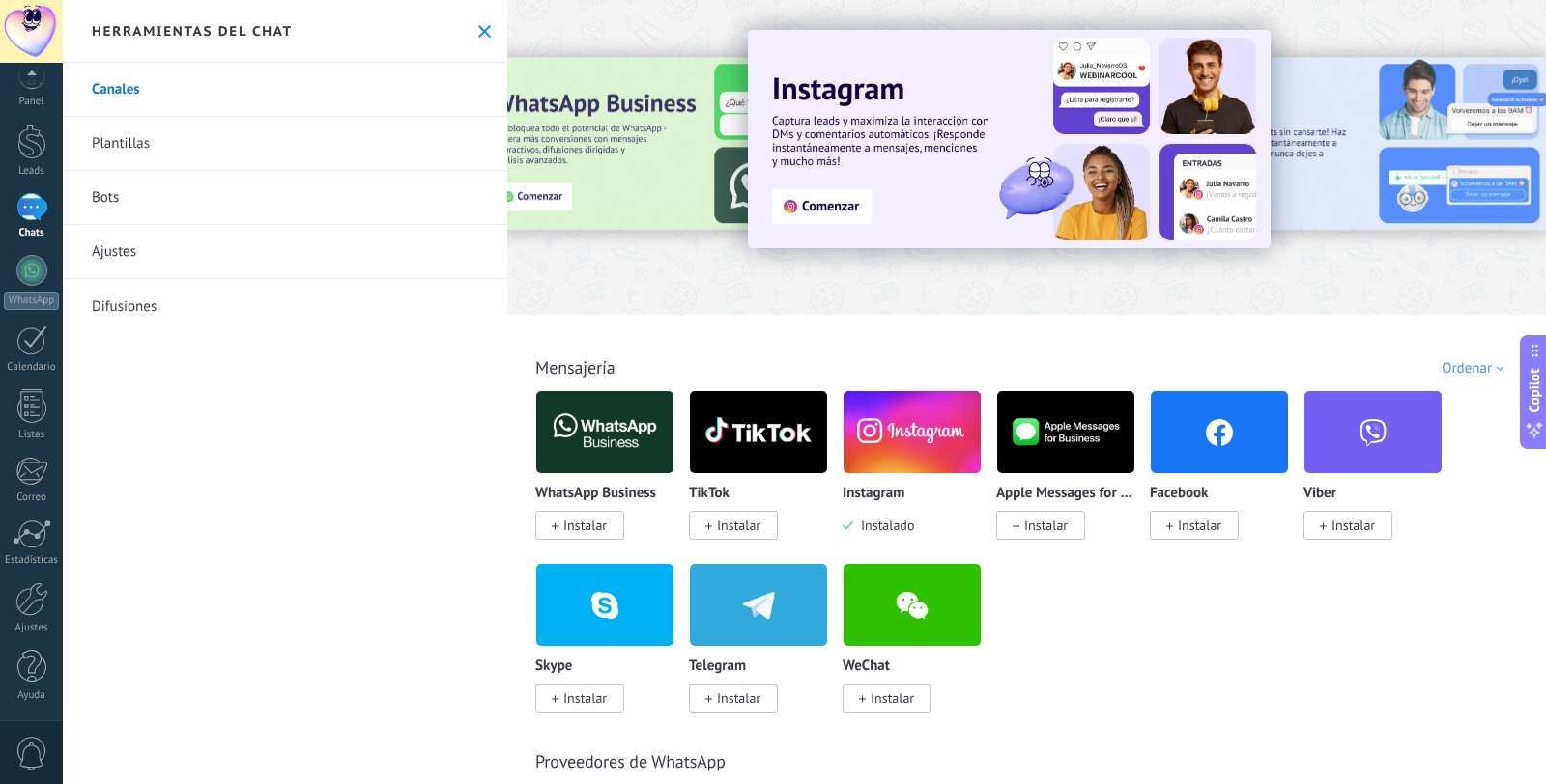
click at [605, 524] on span "Instalar" at bounding box center [586, 525] width 44 height 17
click at [584, 533] on span "Instalar" at bounding box center [586, 525] width 44 height 17
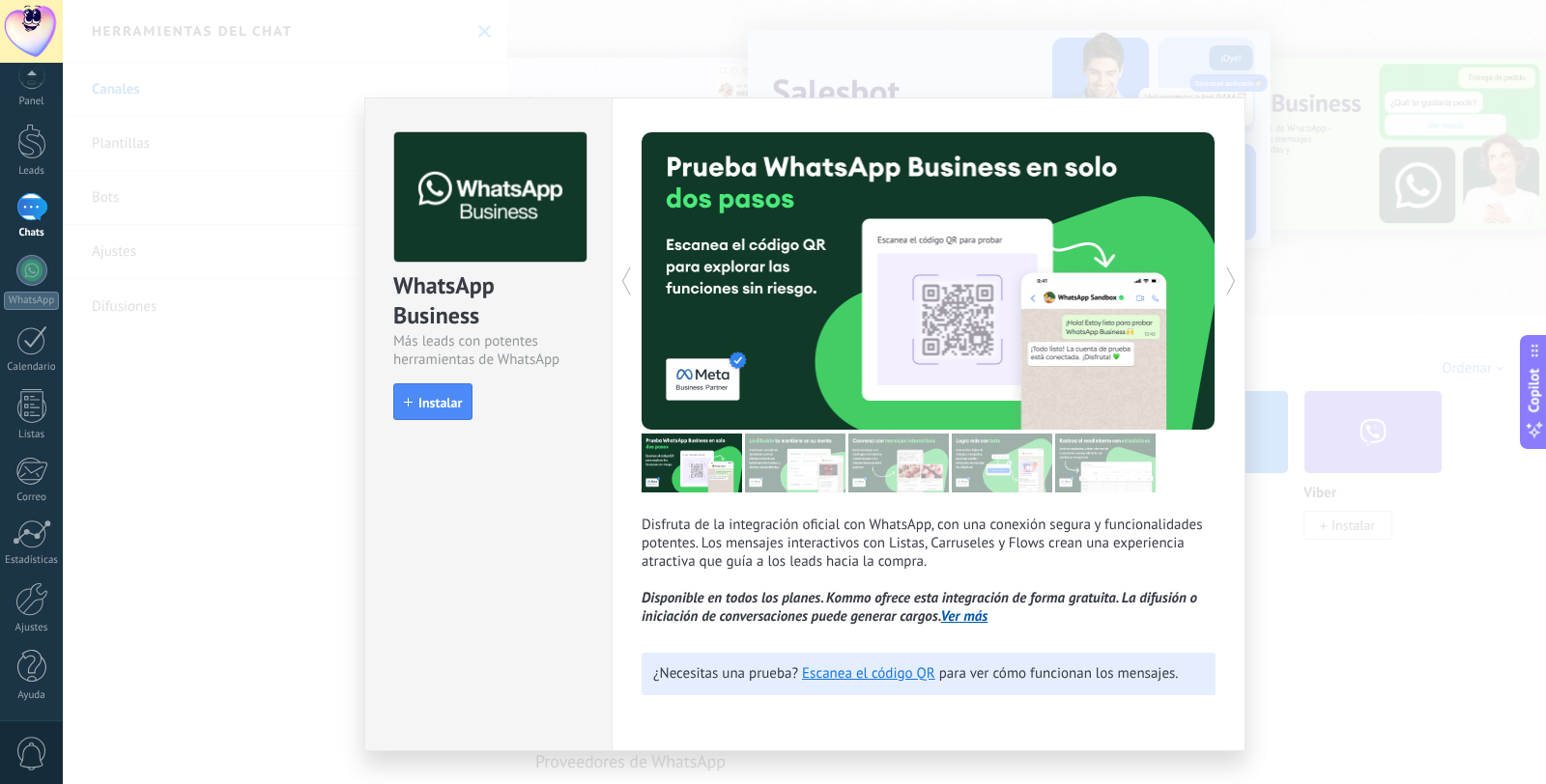
click at [782, 465] on img at bounding box center [795, 463] width 101 height 59
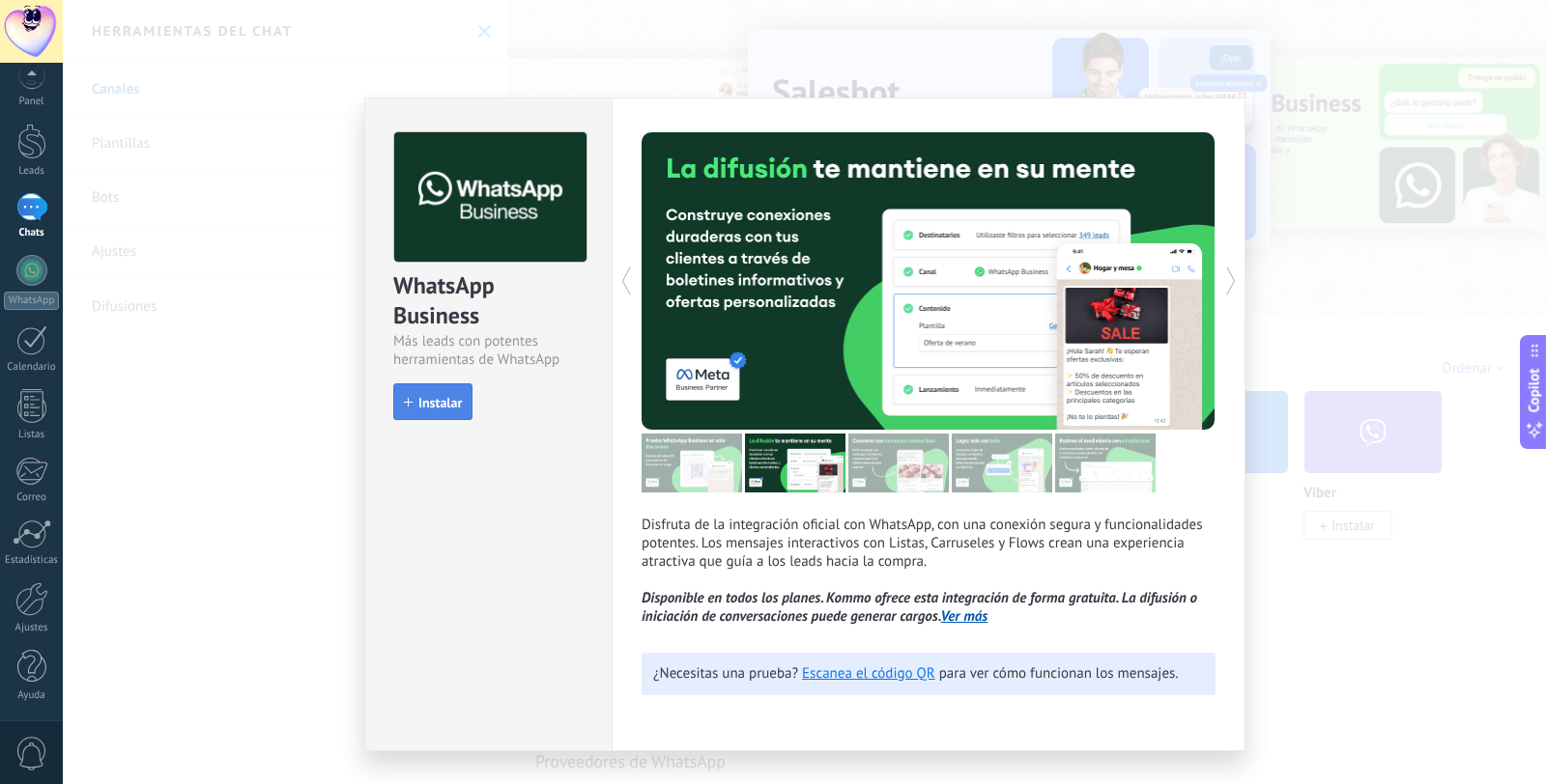
click at [402, 400] on button "Instalar" at bounding box center [432, 401] width 79 height 37
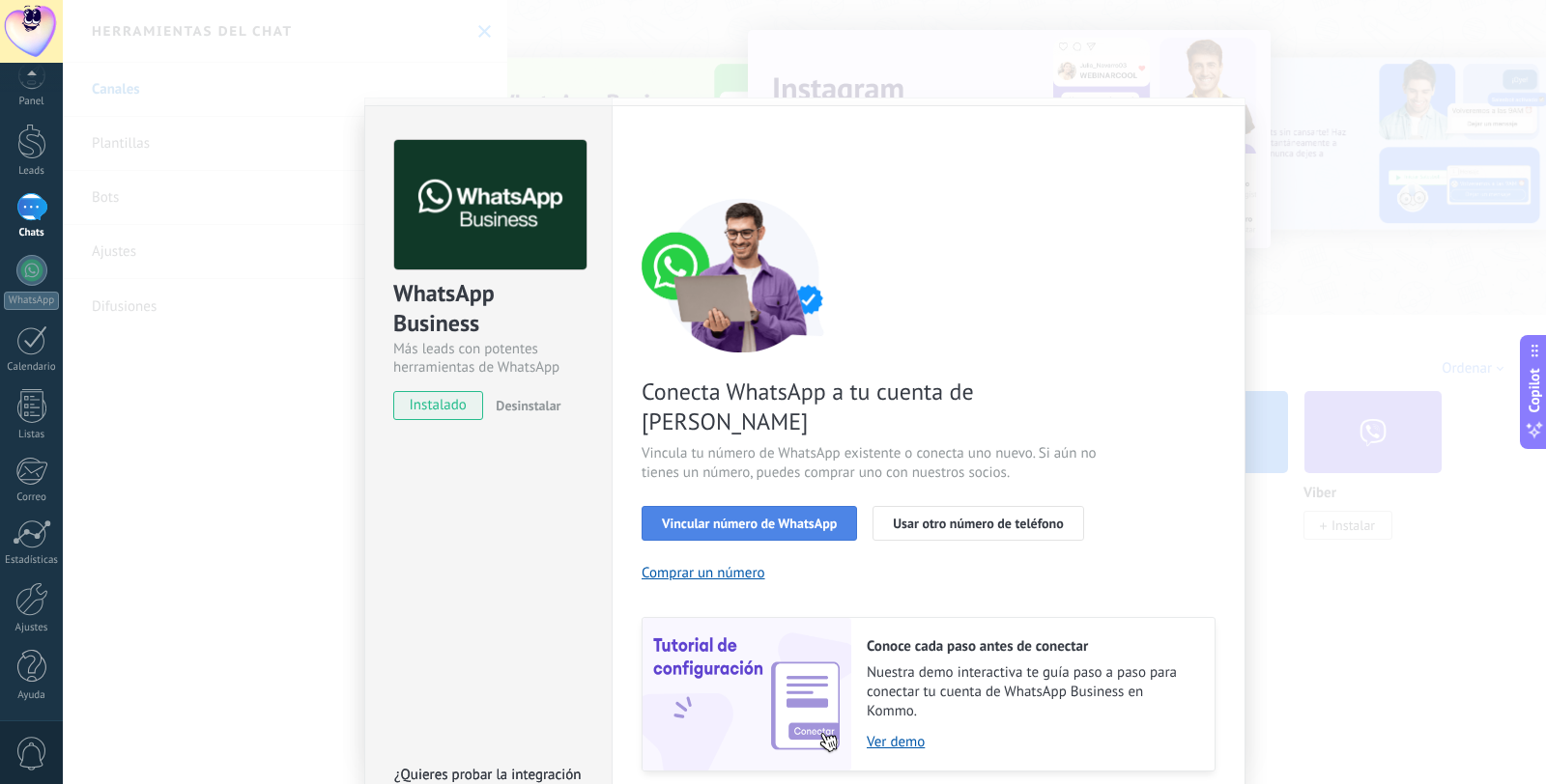
click at [783, 517] on span "Vincular número de WhatsApp" at bounding box center [749, 524] width 175 height 14
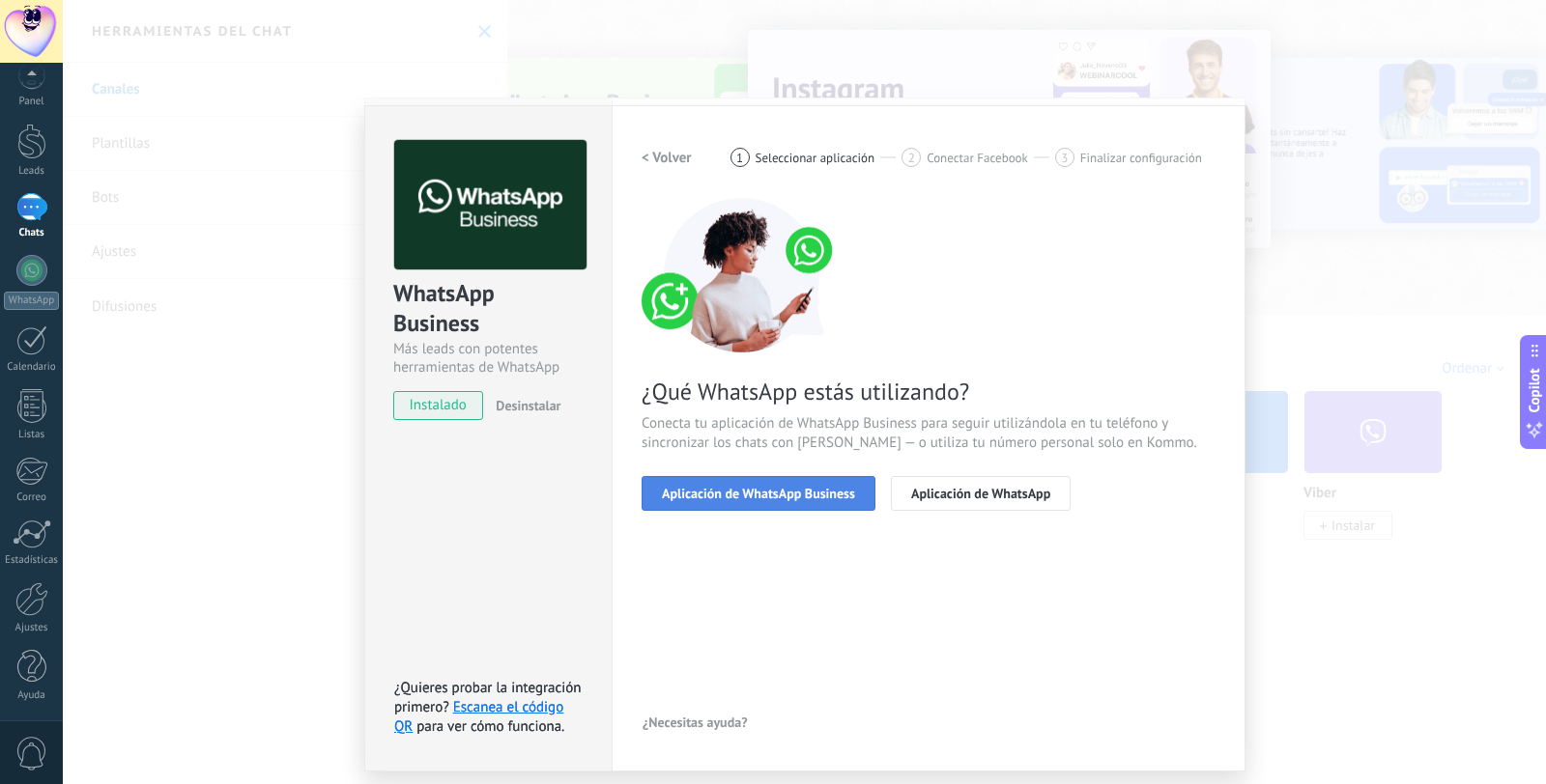
click at [789, 495] on span "Aplicación de WhatsApp Business" at bounding box center [759, 494] width 194 height 14
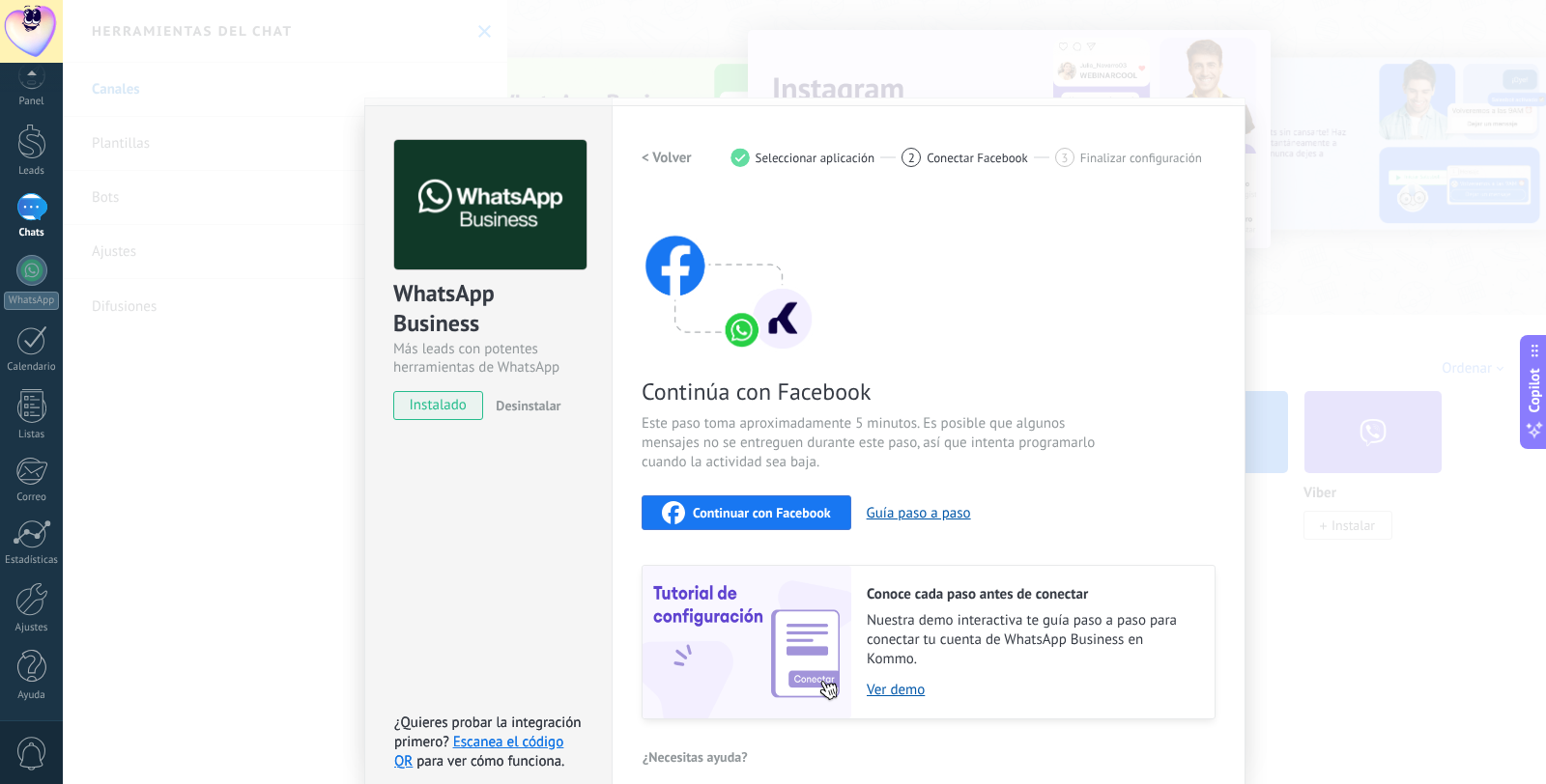
click at [806, 515] on span "Continuar con Facebook" at bounding box center [762, 513] width 138 height 14
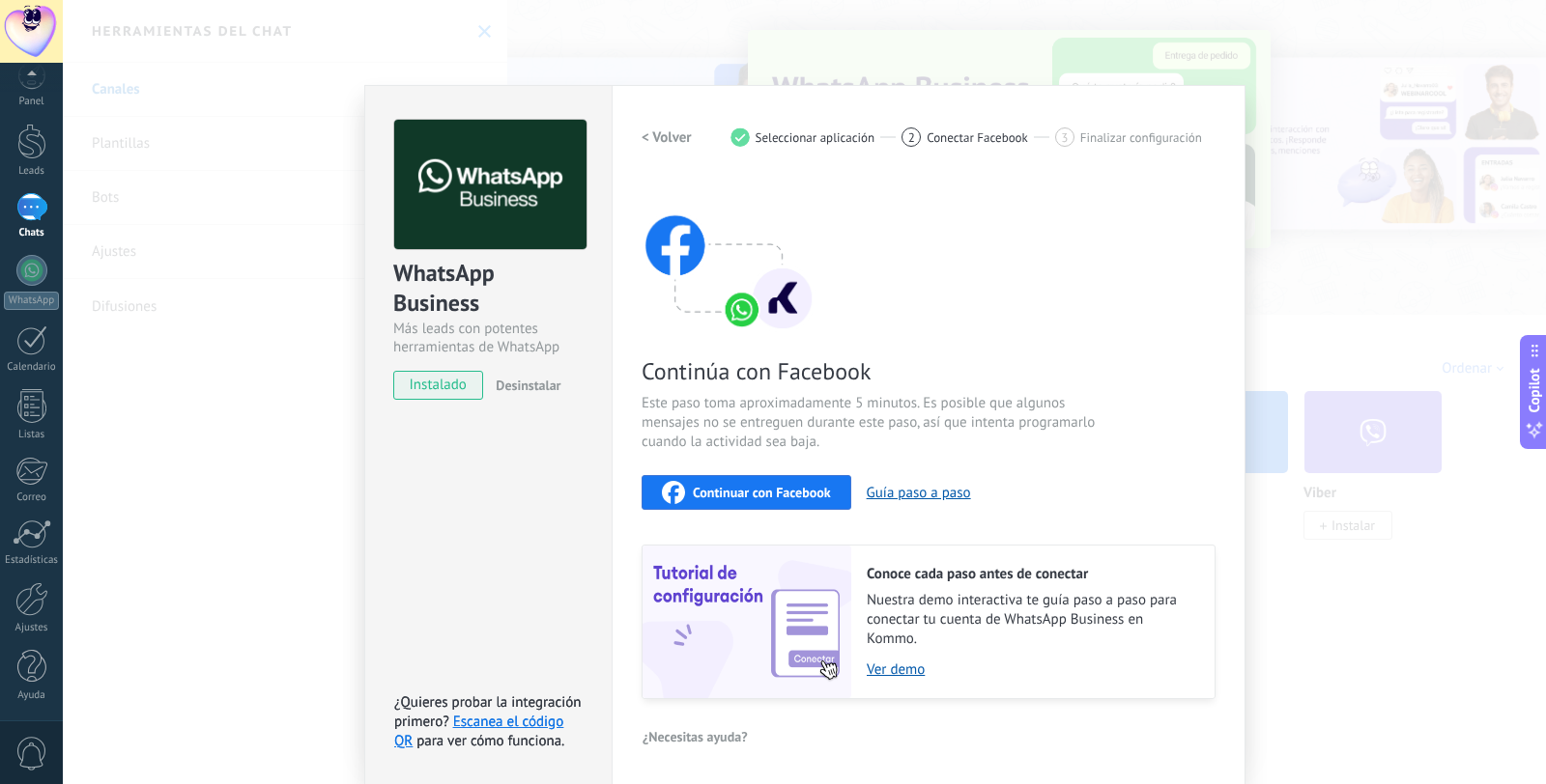
scroll to position [21, 0]
click at [904, 676] on link "Ver demo" at bounding box center [1031, 668] width 328 height 18
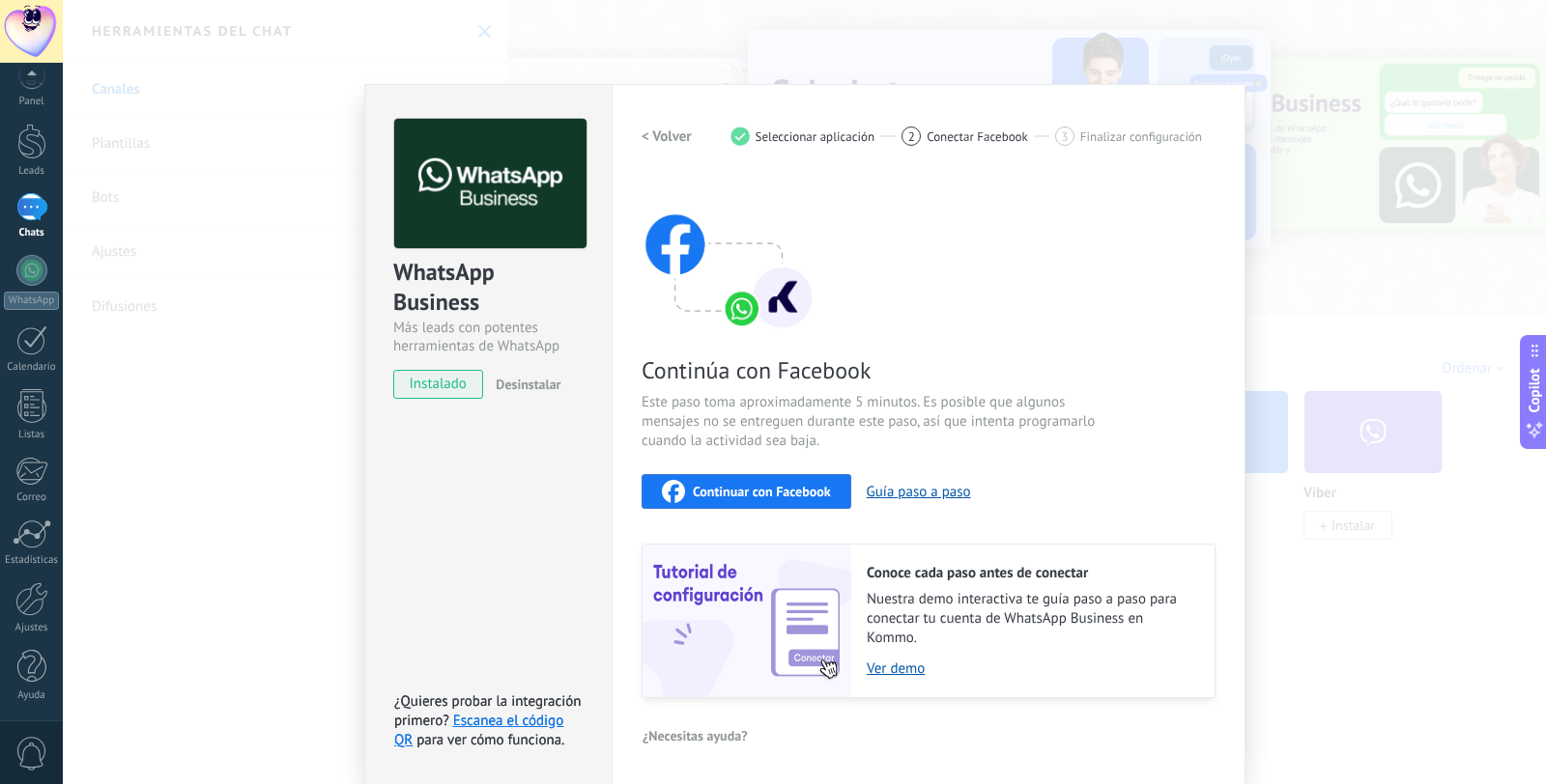
click at [922, 122] on div "< Volver 1 Seleccionar aplicación 2 Conectar Facebook 3 Finalizar configuración" at bounding box center [928, 136] width 574 height 35
click at [920, 140] on div "2 Conectar Facebook" at bounding box center [979, 136] width 154 height 19
click at [741, 485] on span "Continuar con Facebook" at bounding box center [762, 492] width 138 height 14
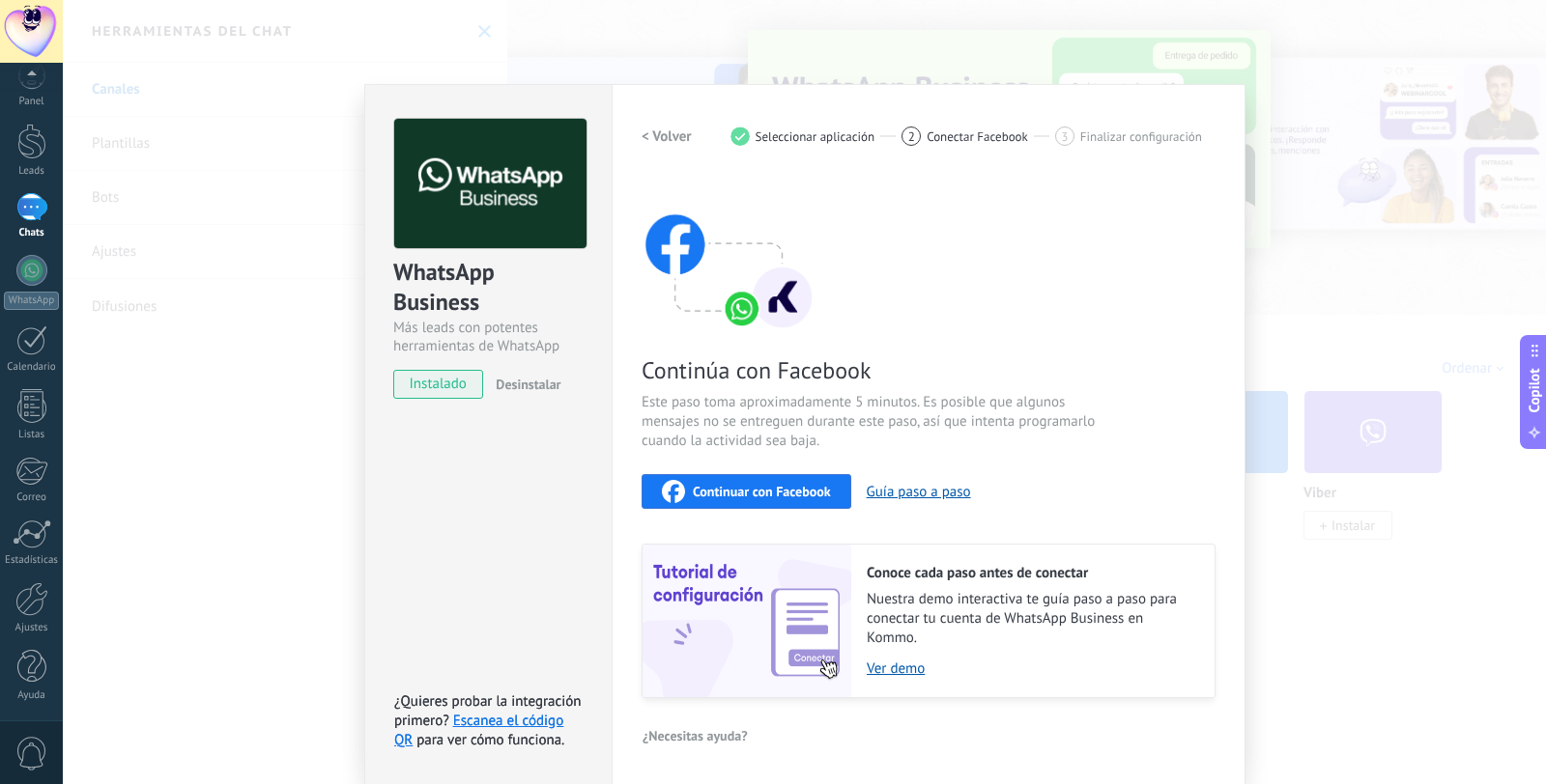
click at [1267, 117] on div "WhatsApp Business Más leads con potentes herramientas de WhatsApp instalado Des…" at bounding box center [804, 392] width 1483 height 784
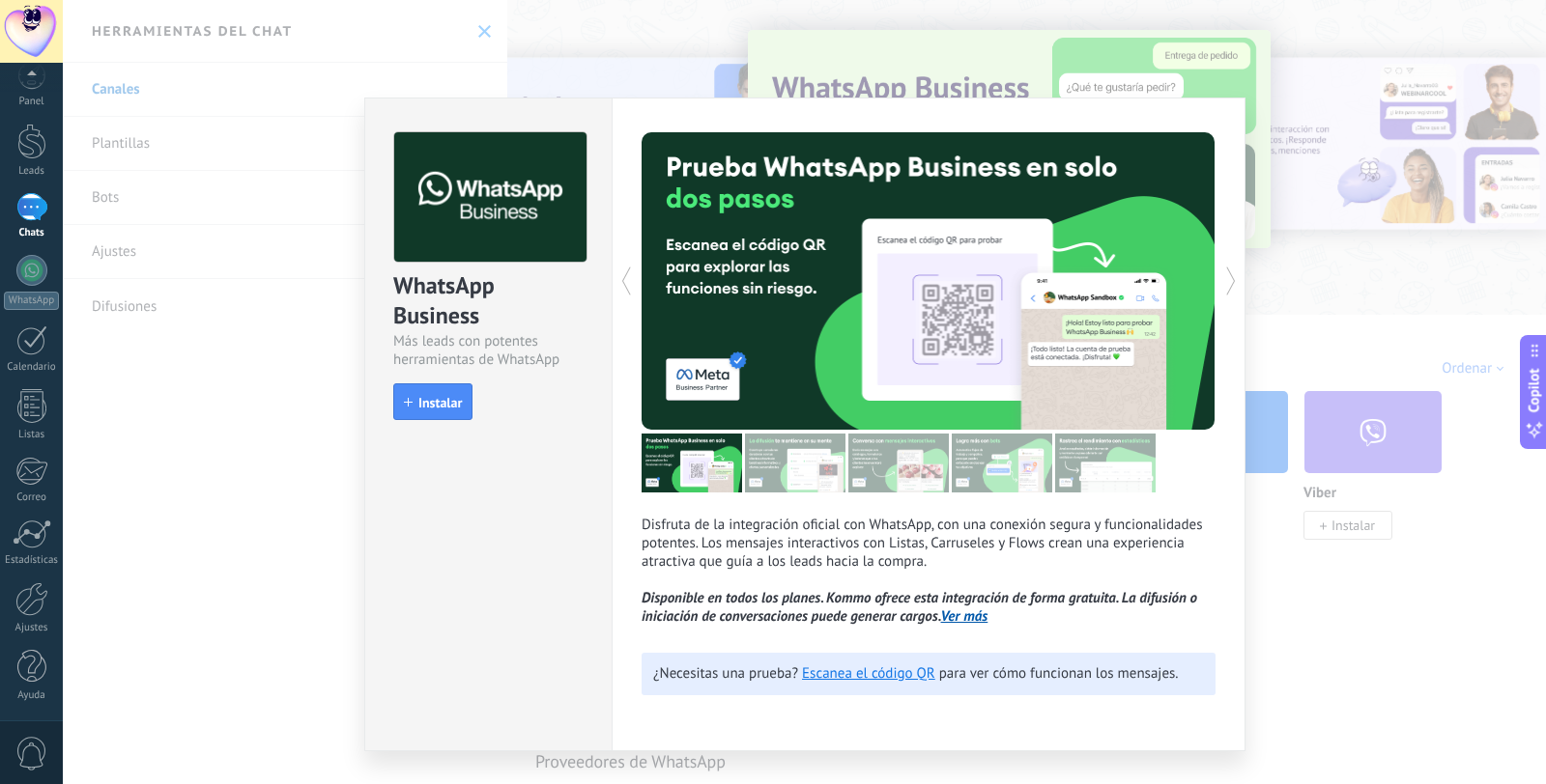
click at [1413, 461] on div "WhatsApp Business Más leads con potentes herramientas de WhatsApp install Insta…" at bounding box center [804, 392] width 1483 height 784
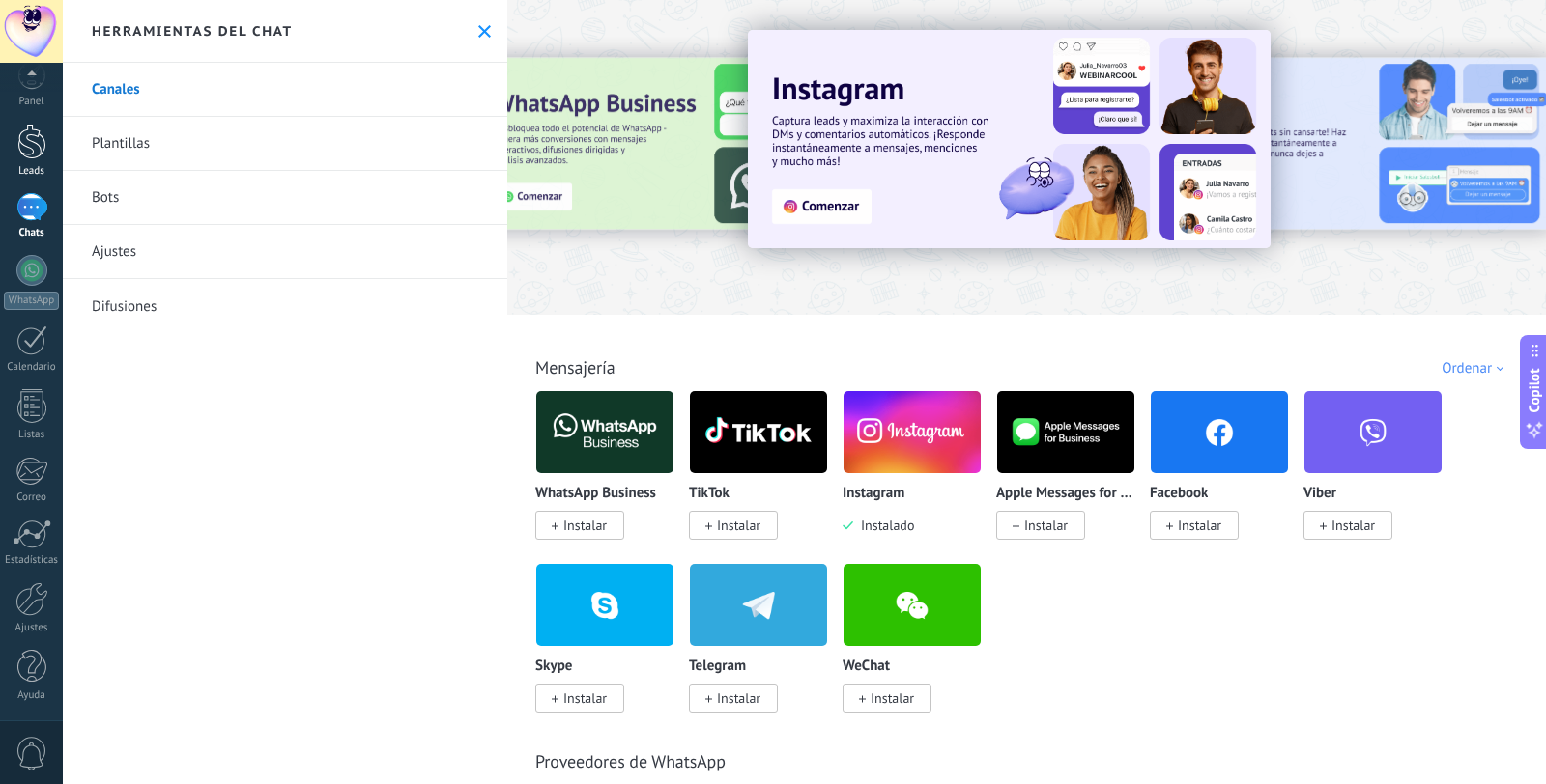
click at [39, 136] on div at bounding box center [31, 142] width 29 height 36
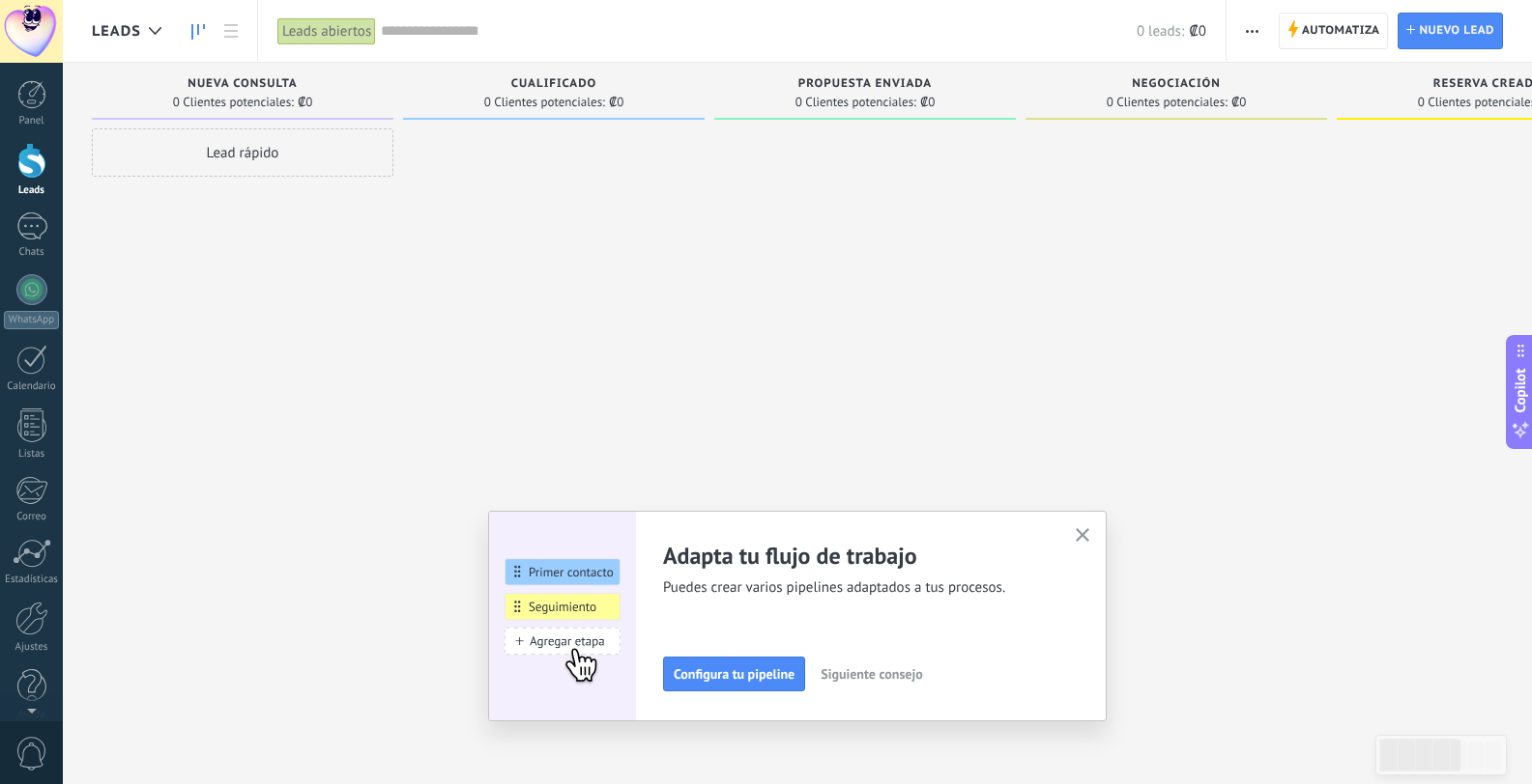
click at [954, 606] on div "Adapta tu flujo de trabajo Puedes crear varios pipelines adaptados a tus proces…" at bounding box center [869, 615] width 413 height 151
click at [1053, 524] on div "Adapta tu flujo de trabajo Puedes crear varios pipelines adaptados a tus proces…" at bounding box center [797, 615] width 619 height 210
click at [1081, 526] on button "button" at bounding box center [1083, 537] width 24 height 26
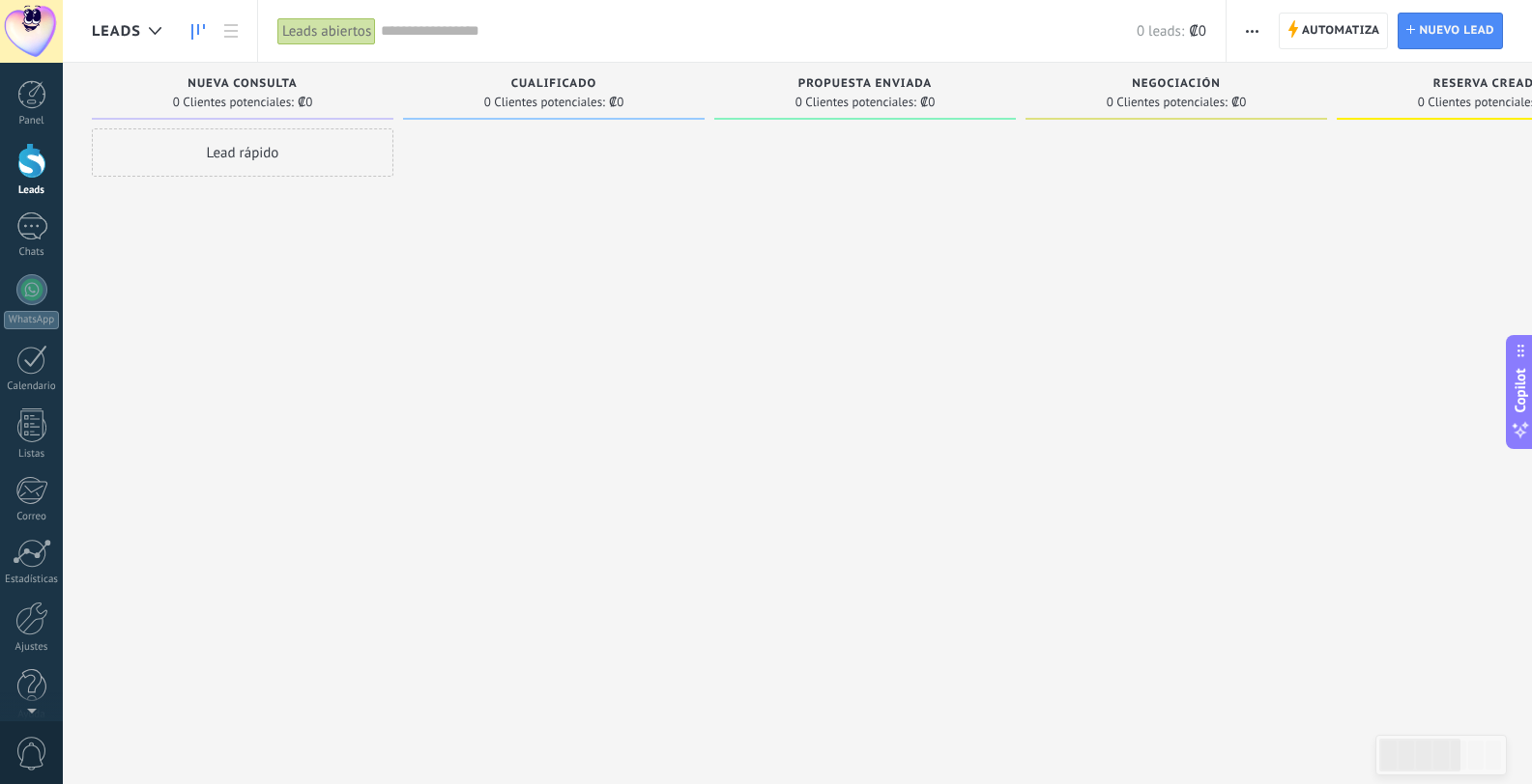
click at [1083, 532] on div at bounding box center [1176, 395] width 301 height 533
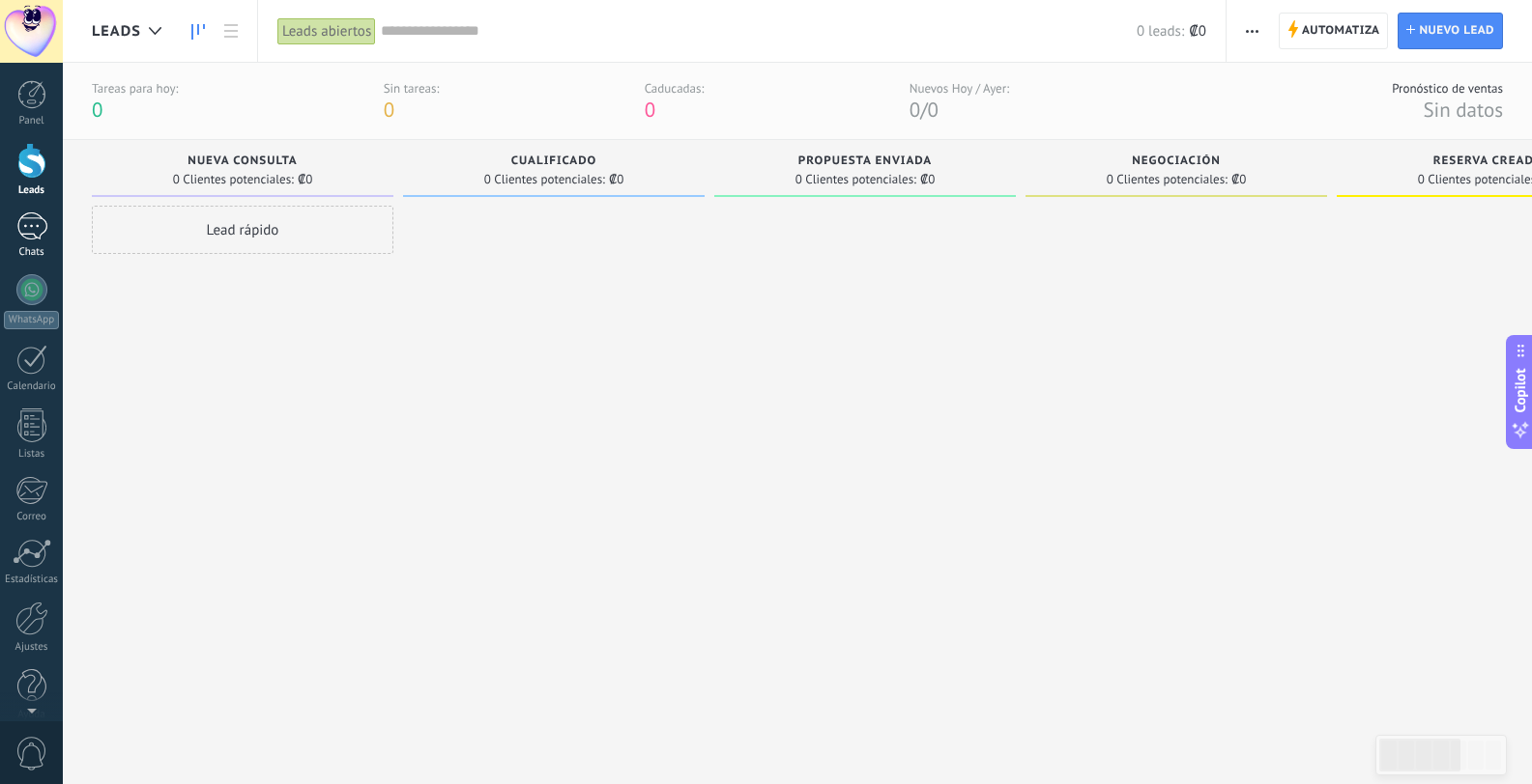
click at [51, 232] on link "Chats" at bounding box center [31, 235] width 63 height 46
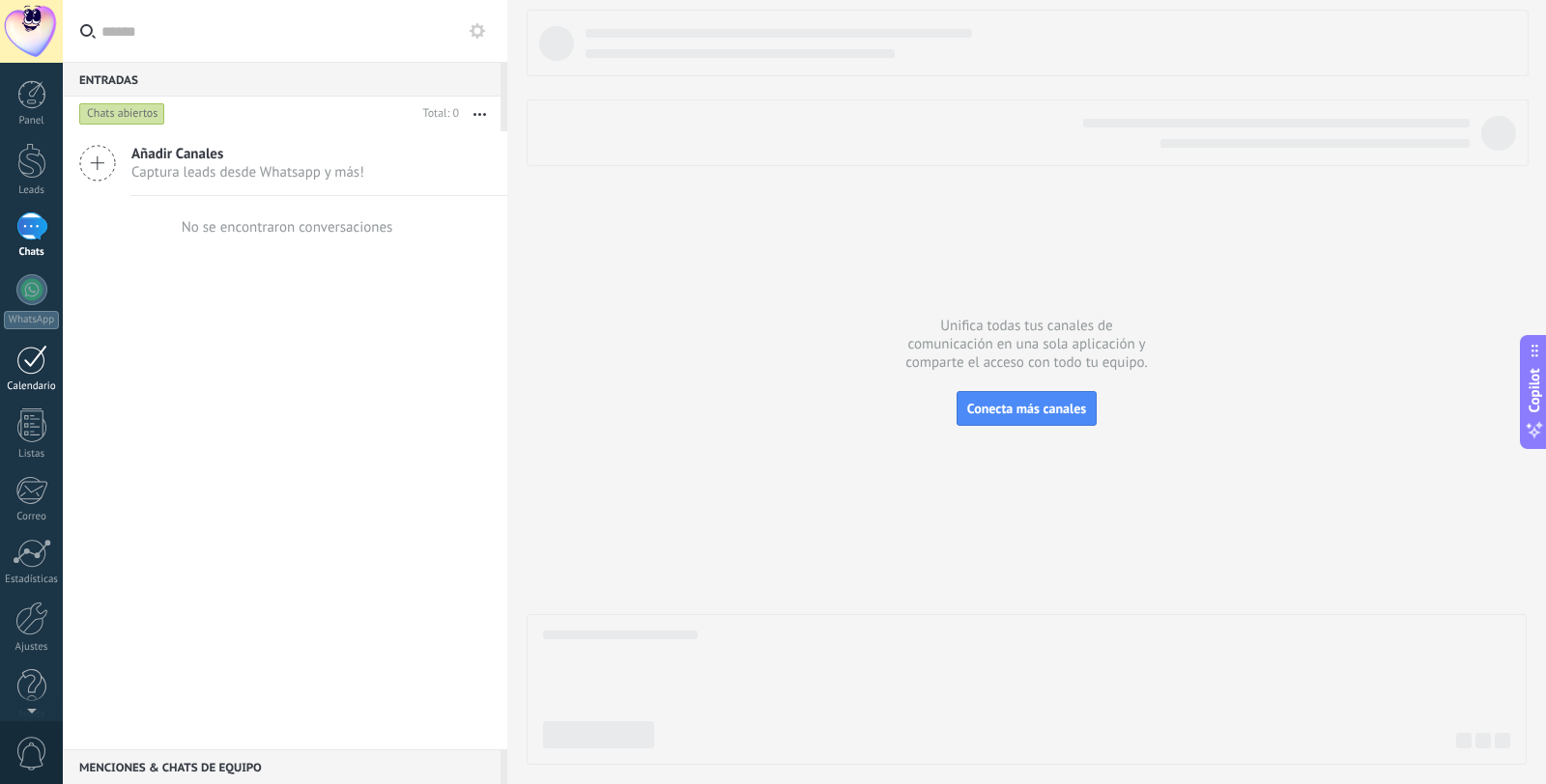
click at [49, 369] on link "Calendario" at bounding box center [31, 369] width 63 height 48
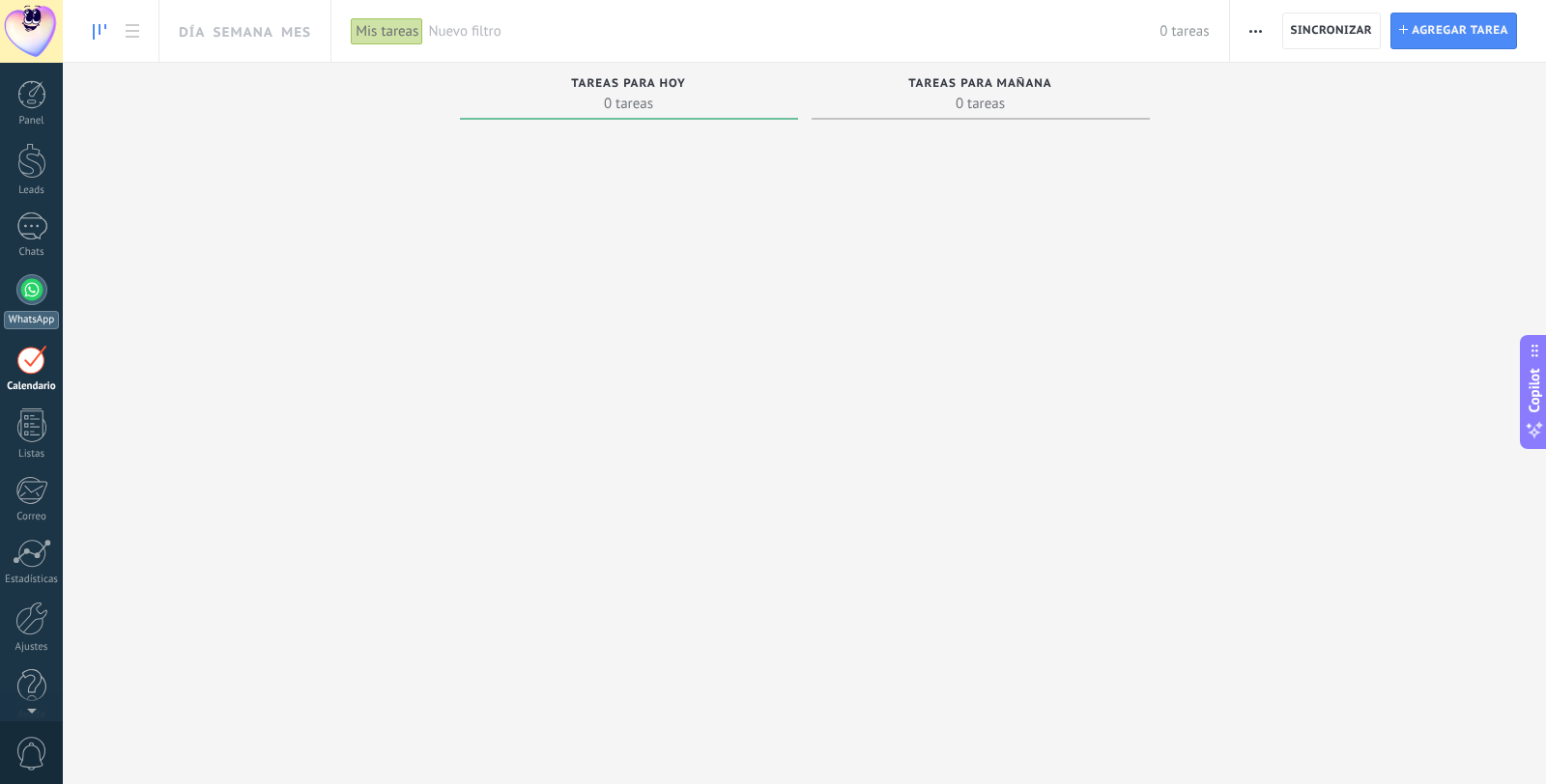
click at [23, 300] on div at bounding box center [31, 289] width 31 height 31
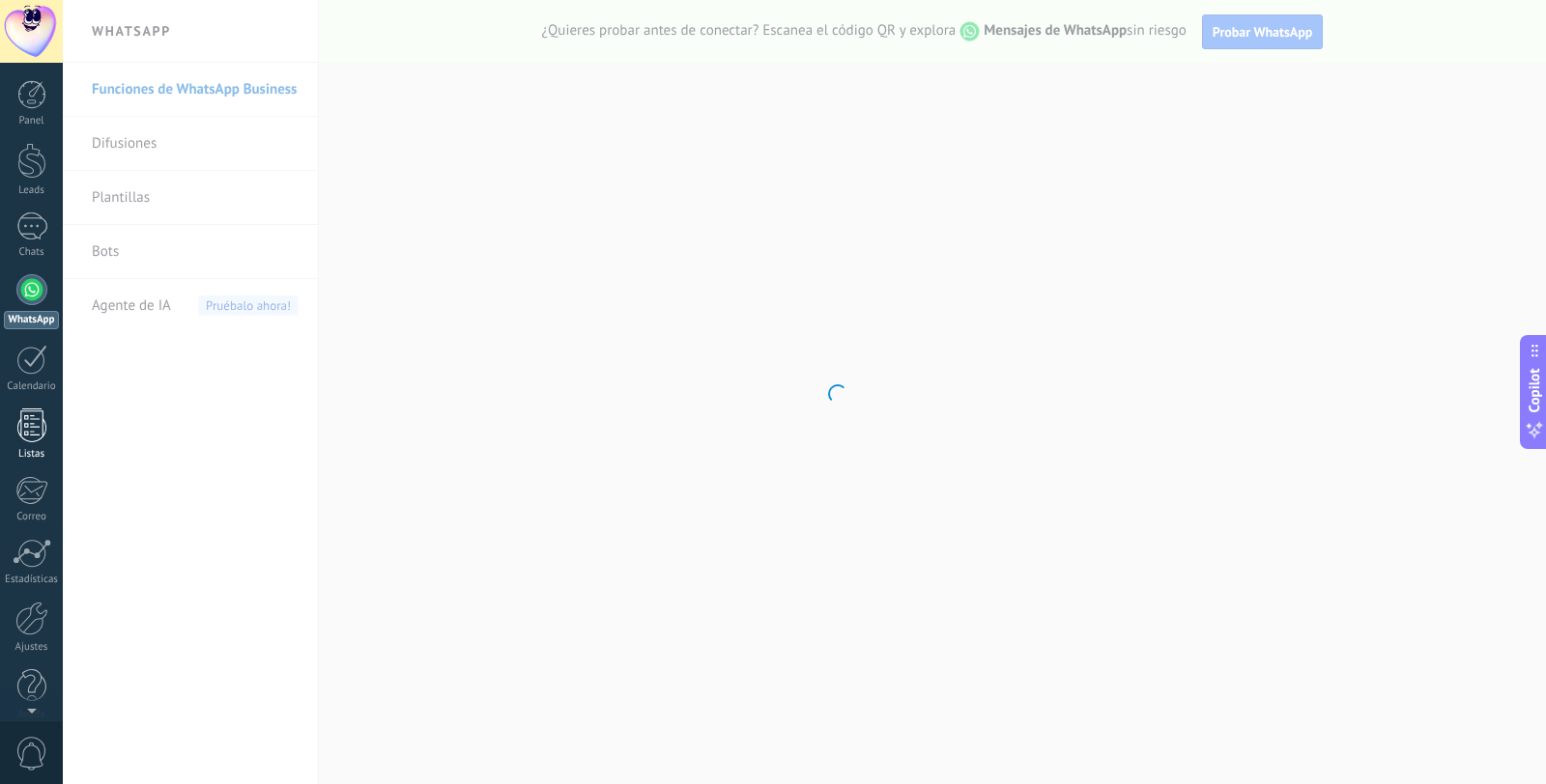
click at [34, 426] on div at bounding box center [31, 426] width 29 height 34
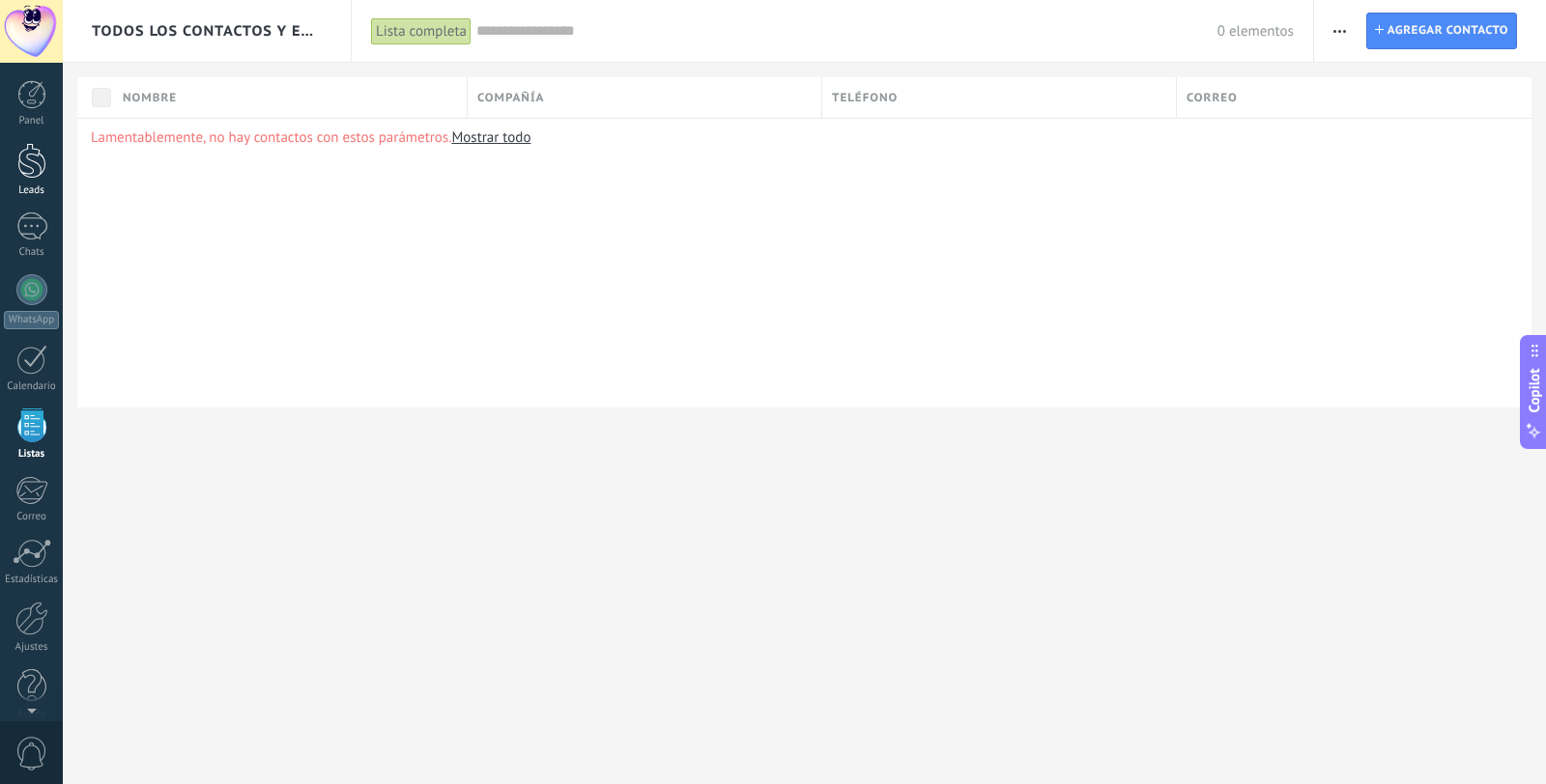
click at [31, 179] on link "Leads" at bounding box center [31, 170] width 63 height 54
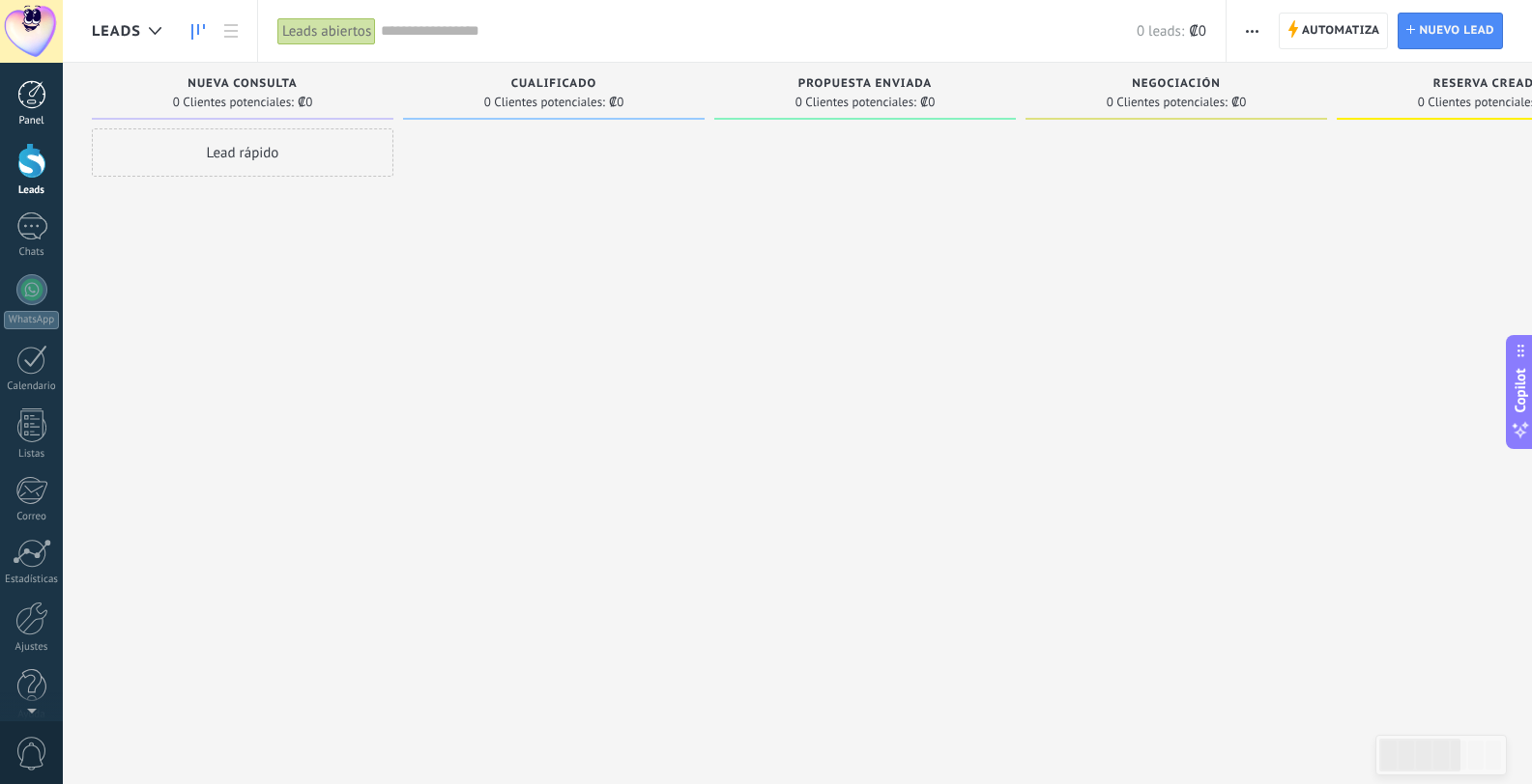
click at [40, 94] on div at bounding box center [31, 94] width 29 height 29
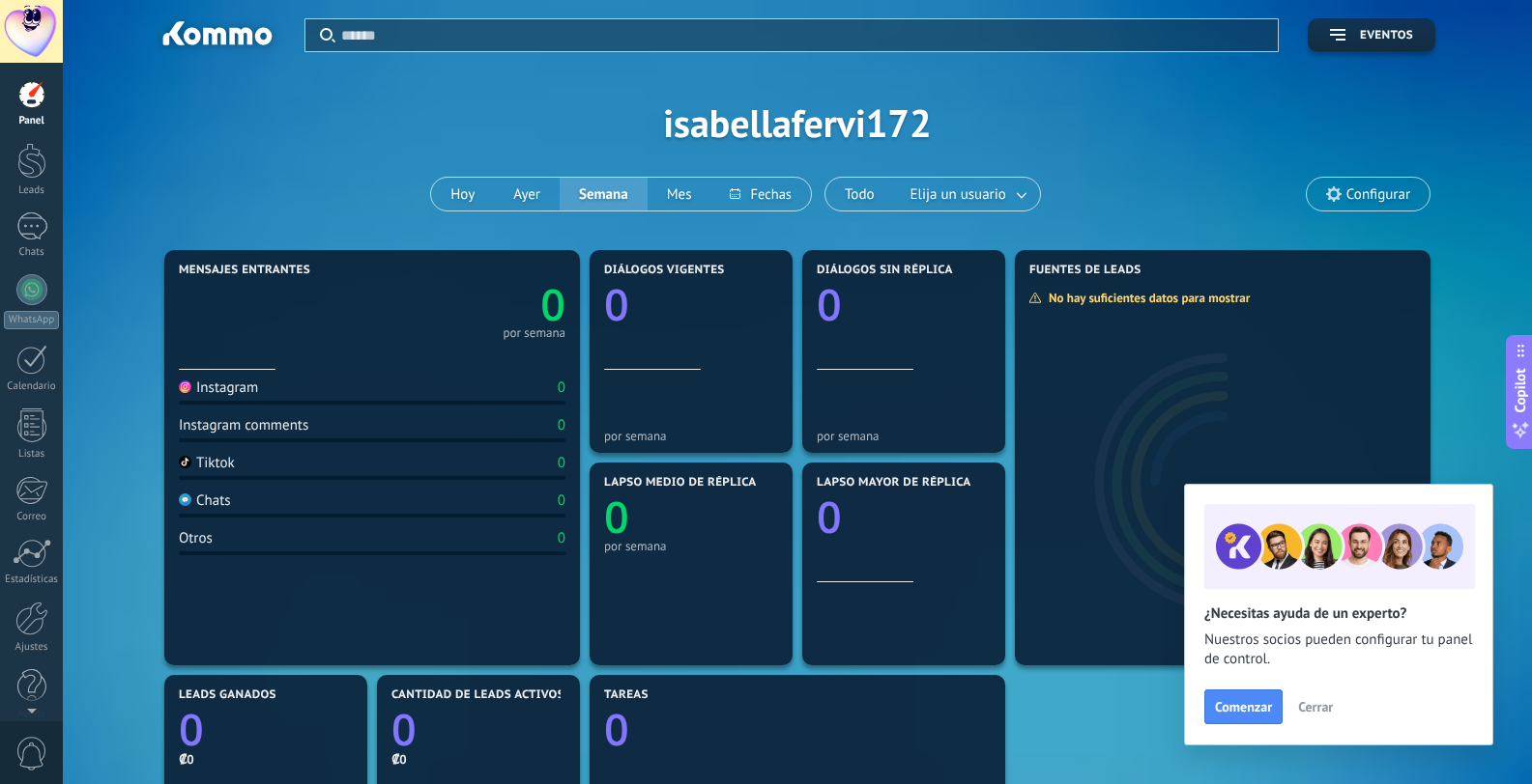
click at [883, 145] on div "Aplicar Eventos isabellafervi172 [DATE] [DATE] Semana Mes Todo Elija un usuario…" at bounding box center [797, 123] width 1411 height 245
click at [888, 185] on button "Todo" at bounding box center [859, 194] width 69 height 33
click at [898, 198] on button "Elija un usuario" at bounding box center [967, 194] width 146 height 33
click at [939, 199] on span "Elija un usuario" at bounding box center [958, 195] width 104 height 26
click at [959, 207] on button "Elija un usuario" at bounding box center [967, 194] width 146 height 33
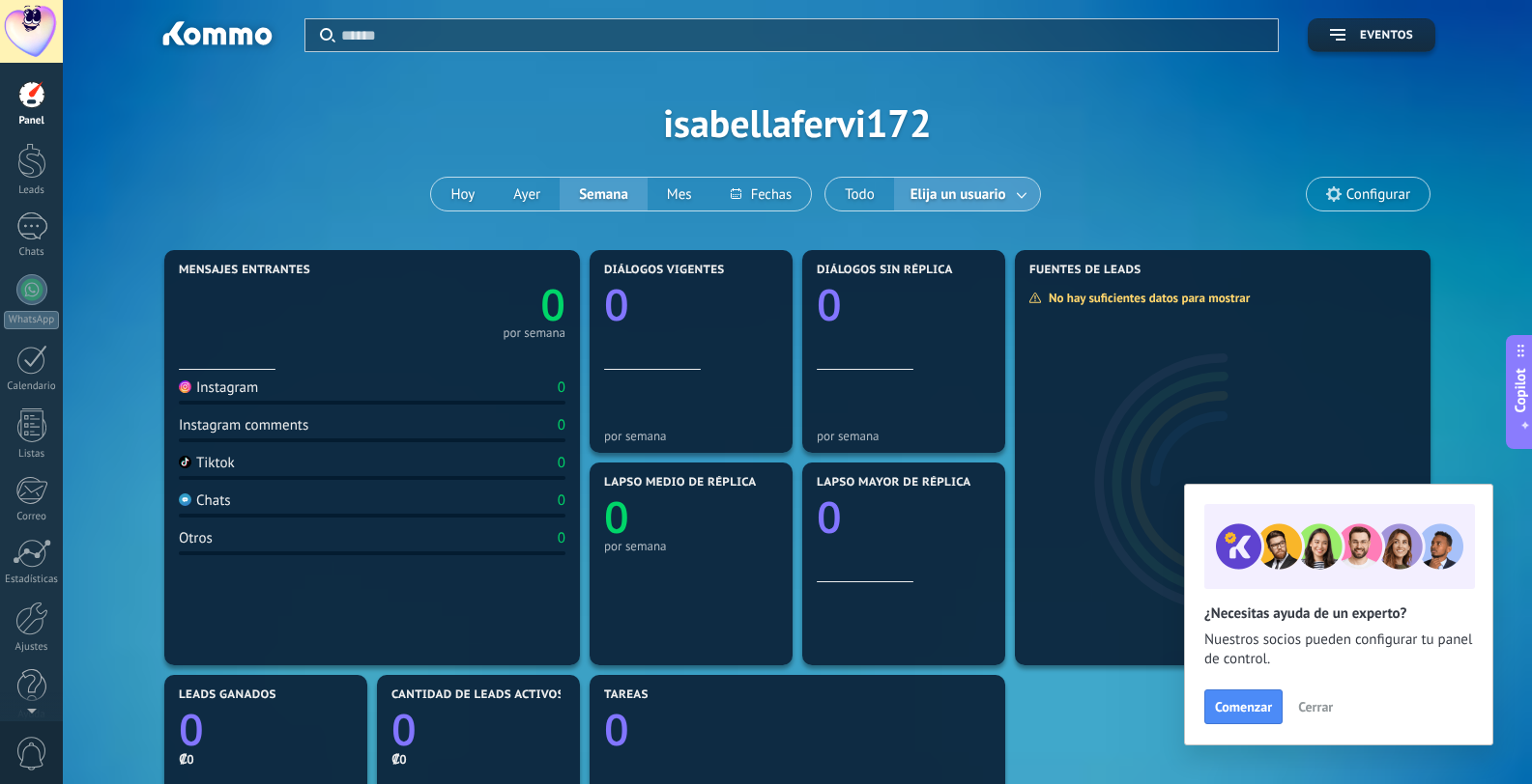
click at [164, 158] on div "Aplicar Eventos isabellafervi172 [DATE] [DATE] Semana Mes Todo Elija un usuario…" at bounding box center [797, 123] width 1411 height 245
click at [44, 55] on div at bounding box center [31, 31] width 63 height 63
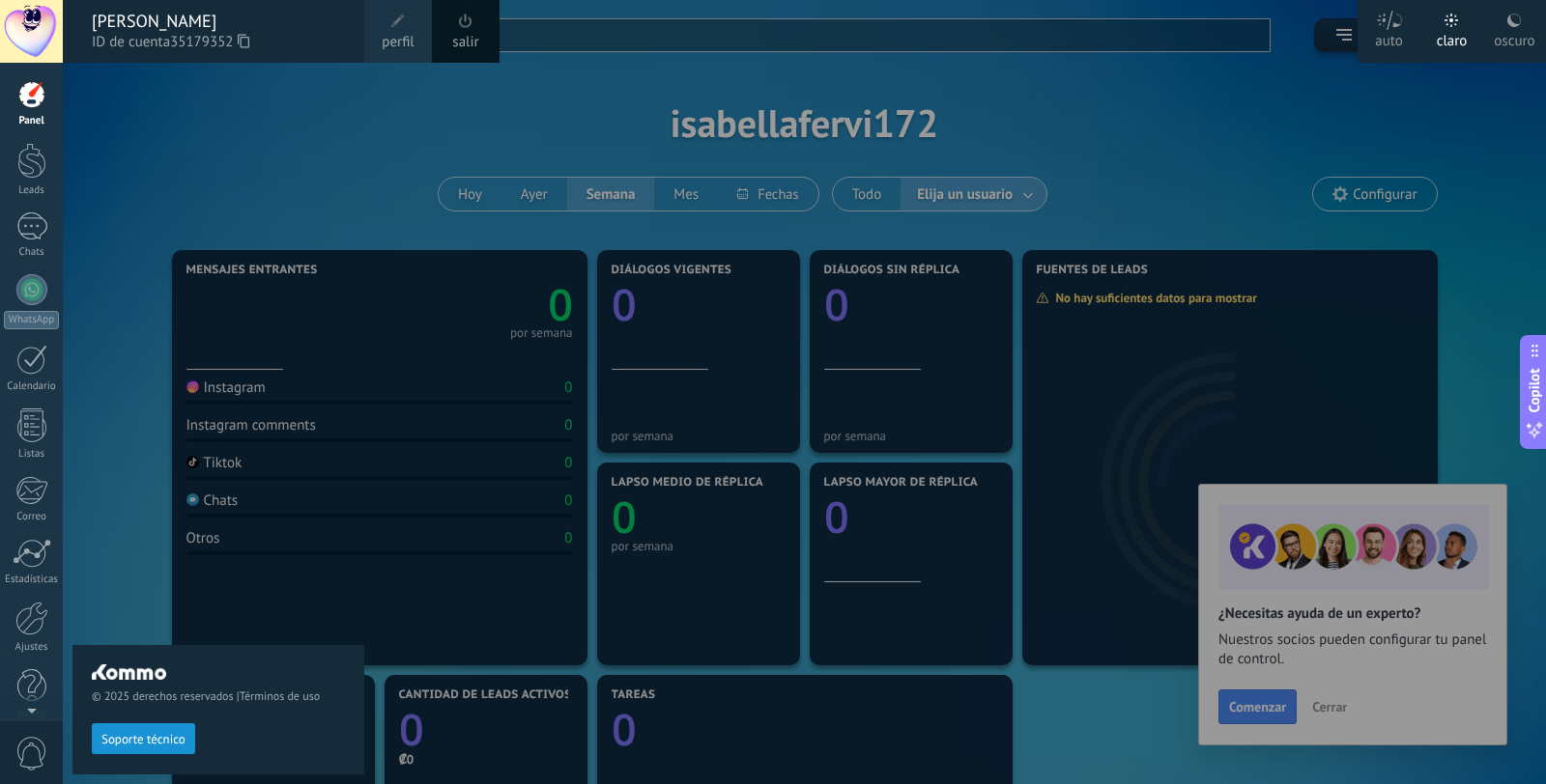
click at [43, 81] on div at bounding box center [31, 94] width 29 height 29
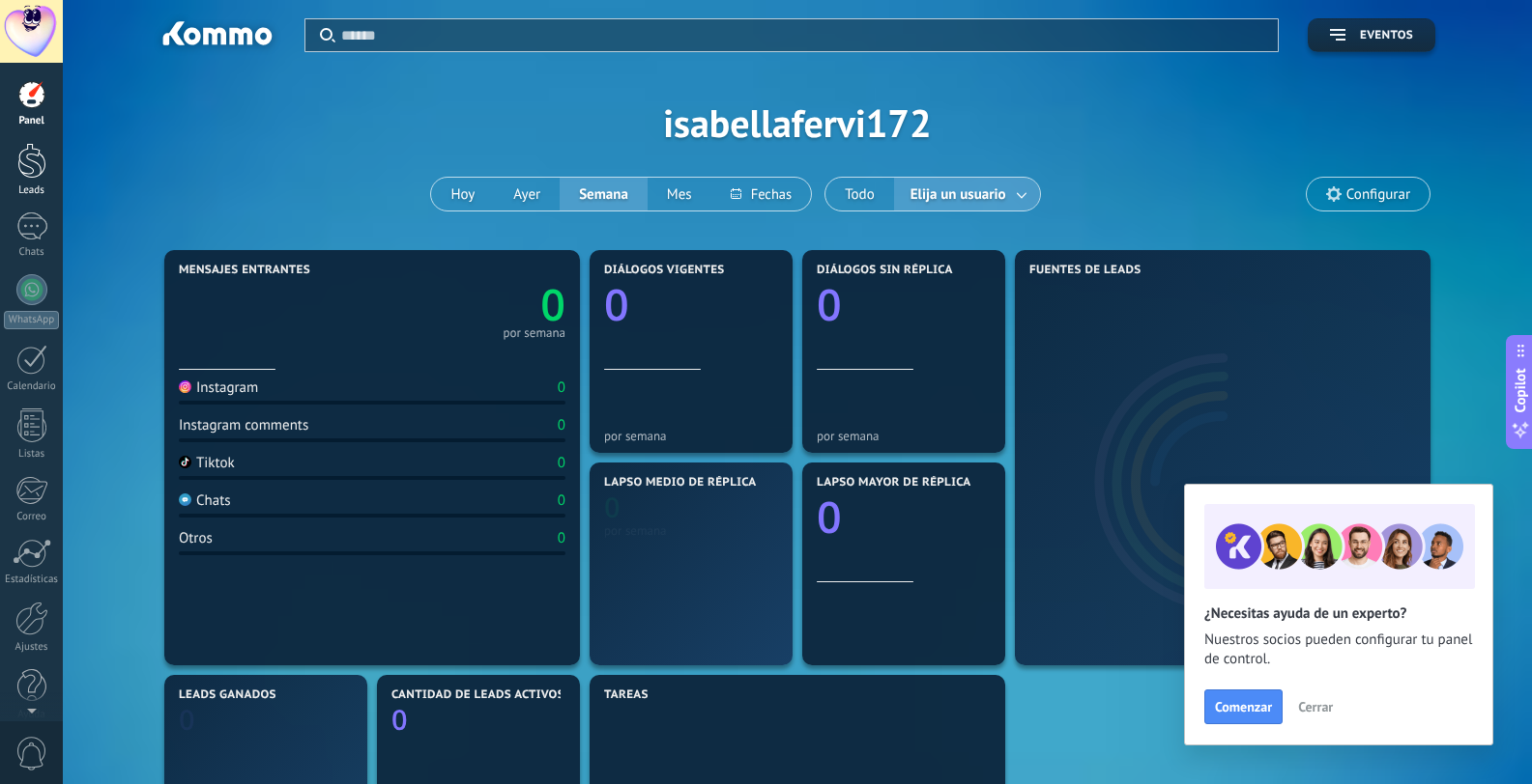
click at [39, 175] on div at bounding box center [31, 161] width 29 height 36
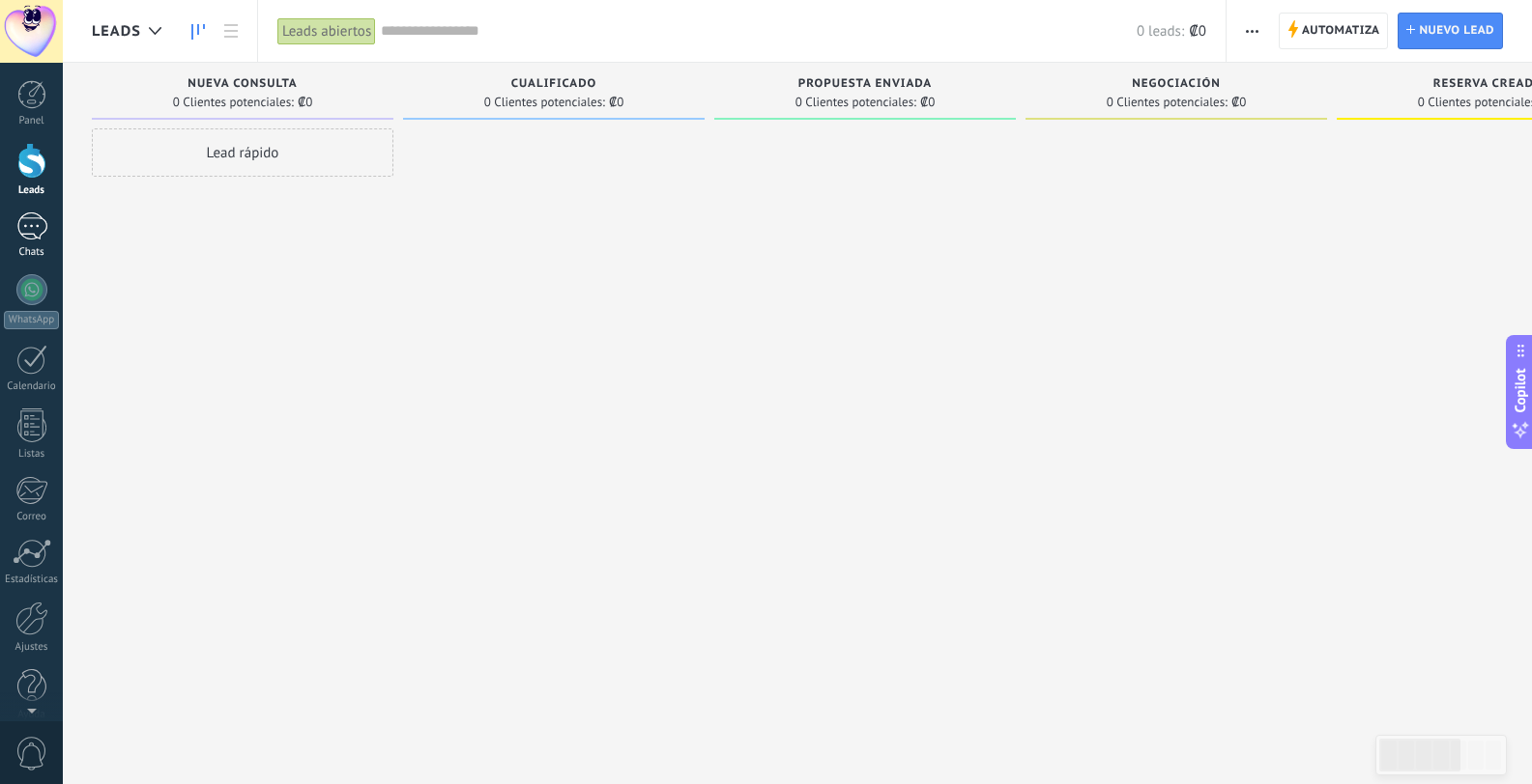
click at [52, 228] on link "Chats" at bounding box center [31, 235] width 63 height 46
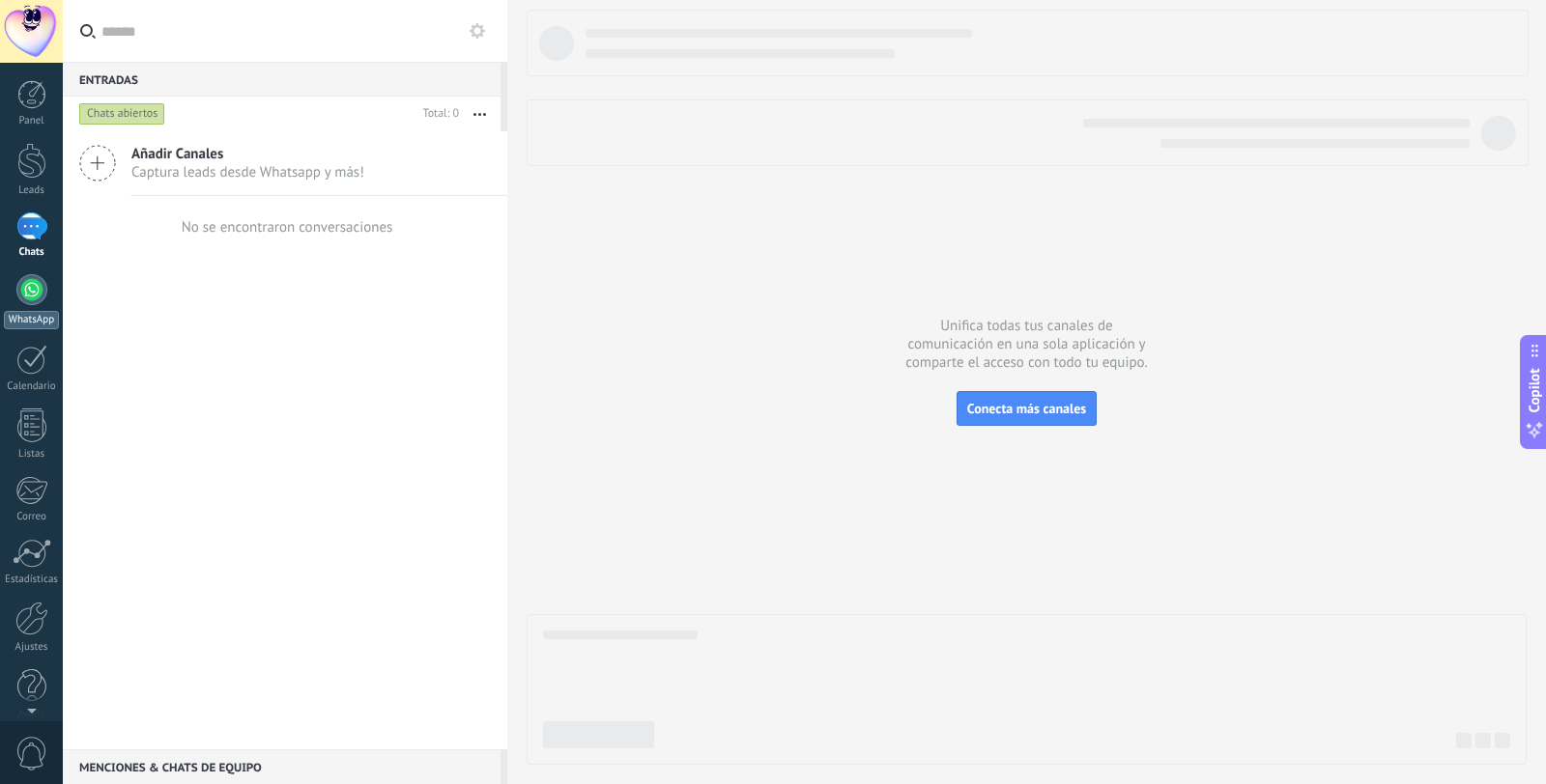
click at [43, 309] on link "WhatsApp" at bounding box center [31, 301] width 63 height 55
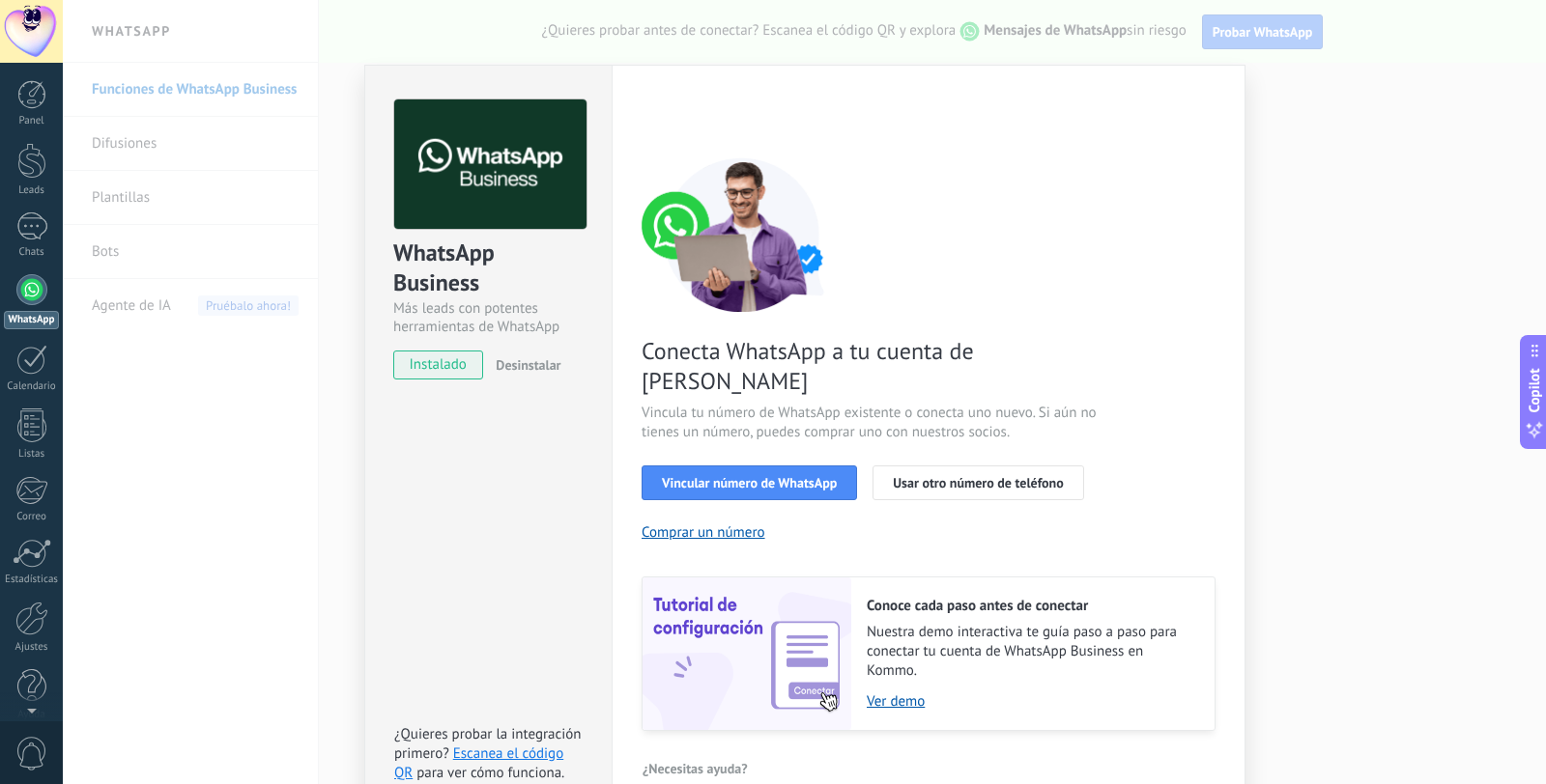
scroll to position [45, 0]
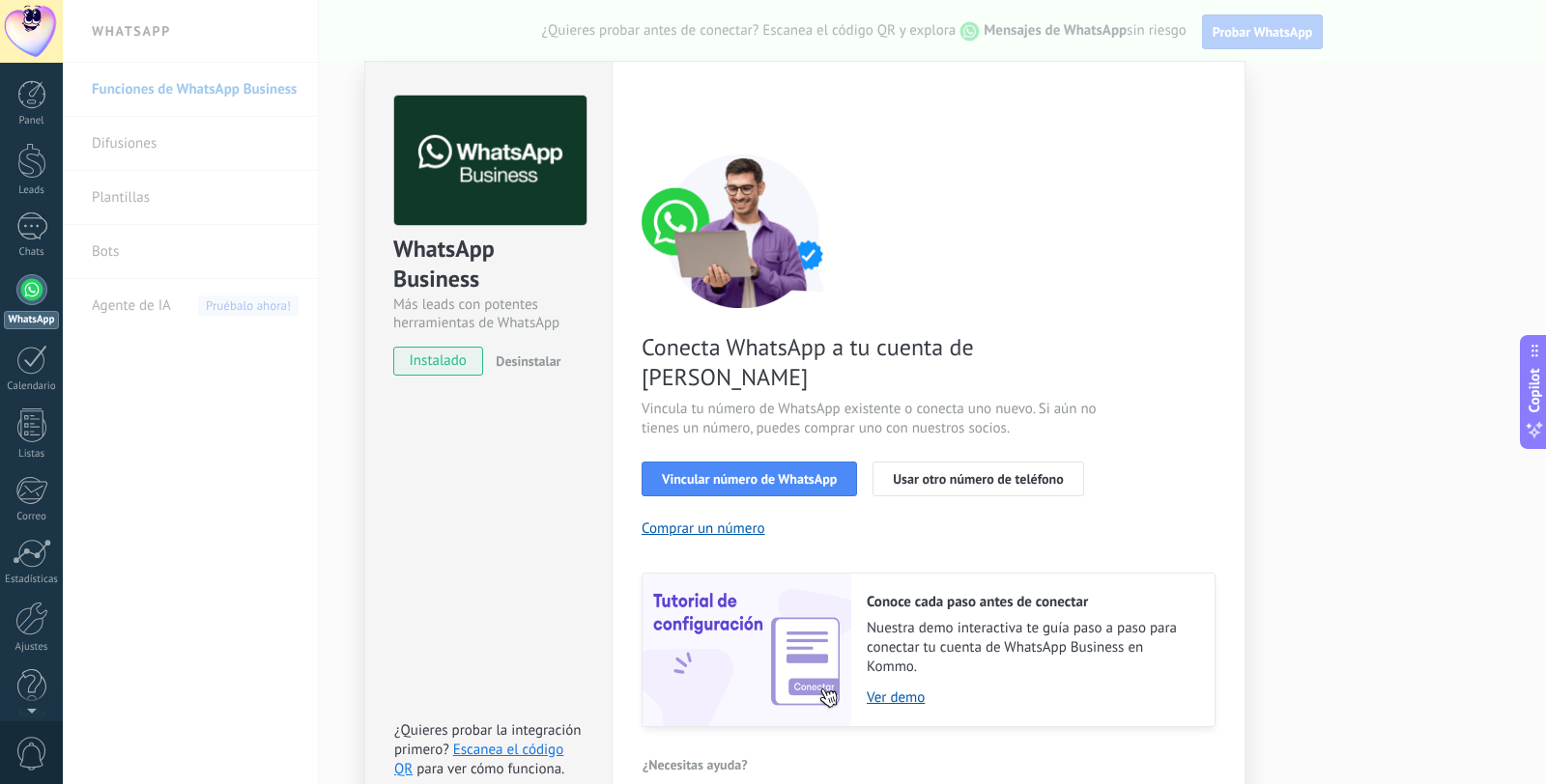
click at [527, 362] on span "Desinstalar" at bounding box center [528, 360] width 65 height 17
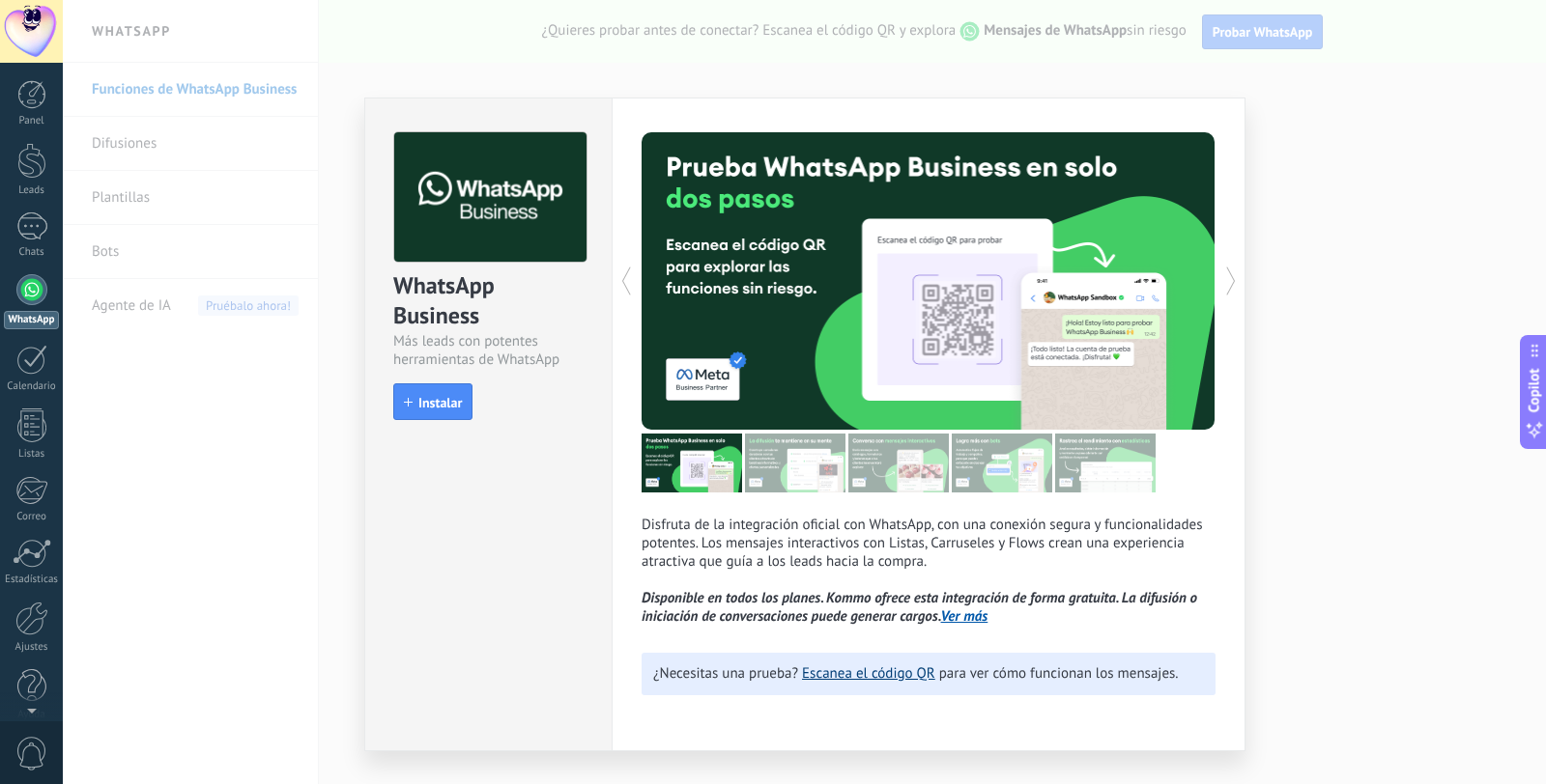
click at [894, 683] on link "Escanea el código QR" at bounding box center [869, 673] width 134 height 18
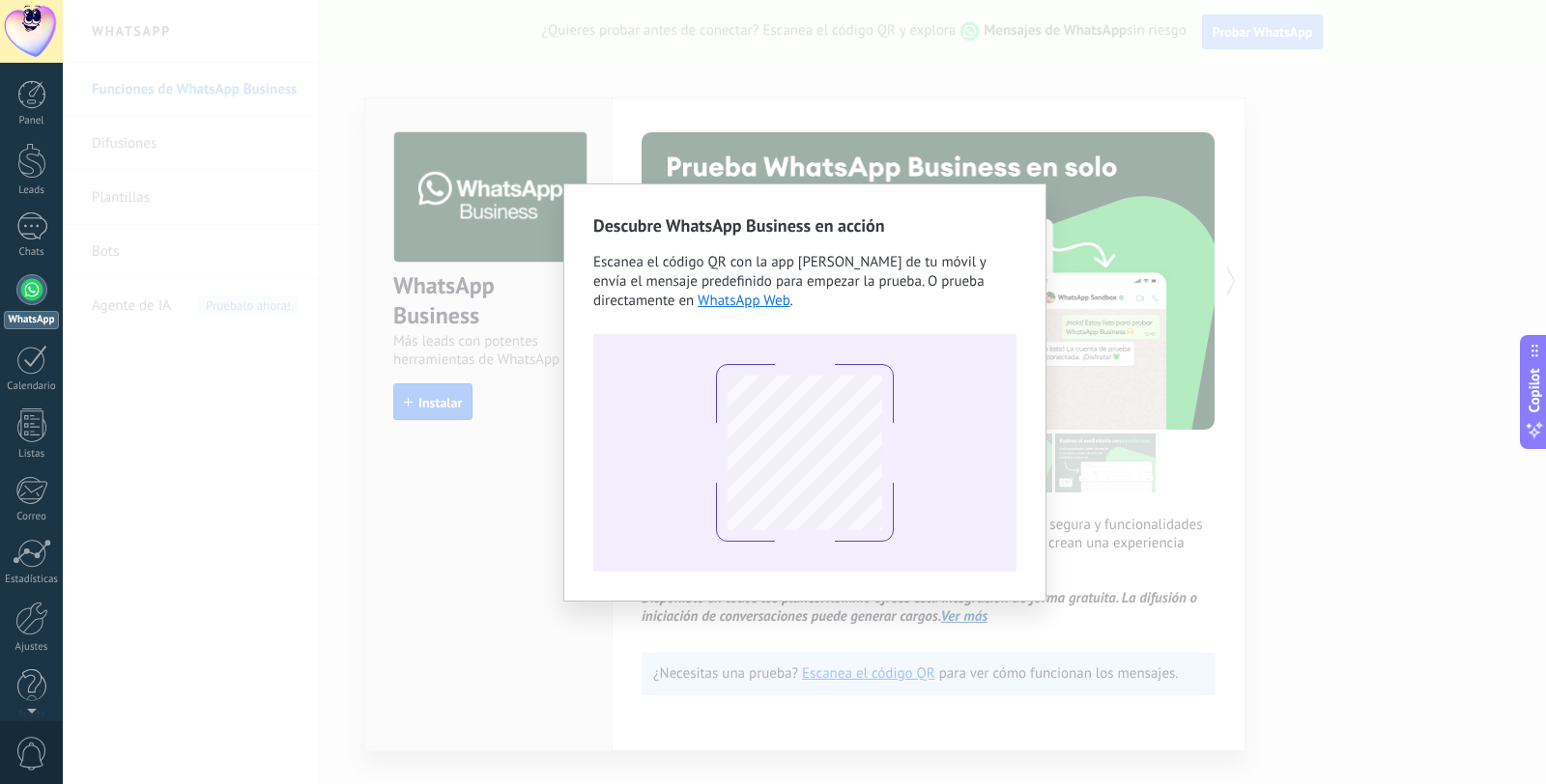
click at [1161, 468] on div "Descubre WhatsApp Business en acción Escanea el código QR con la app [PERSON_NA…" at bounding box center [804, 392] width 1483 height 784
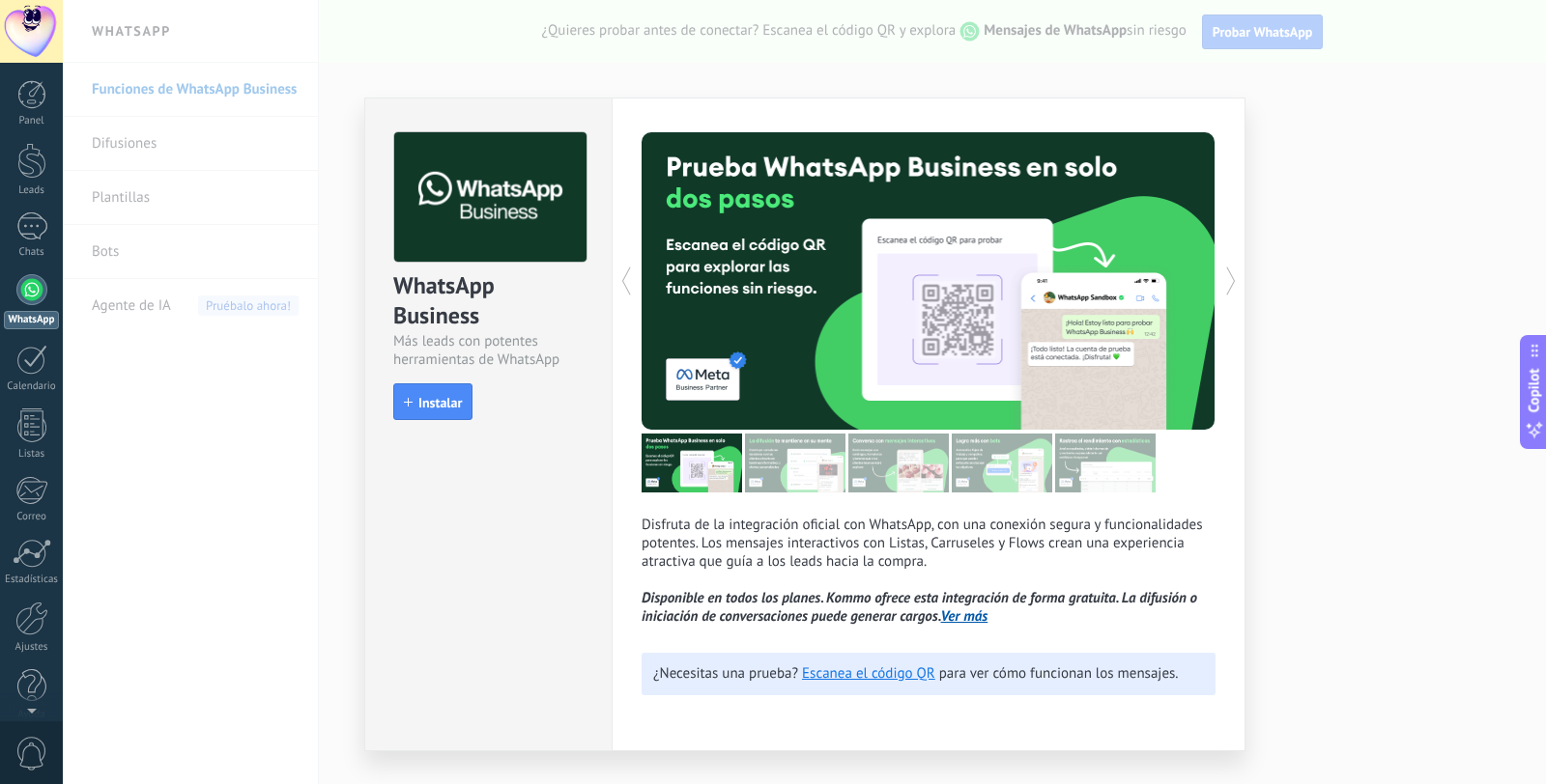
click at [1268, 193] on div "WhatsApp Business Más leads con potentes herramientas de WhatsApp install Insta…" at bounding box center [804, 392] width 1483 height 784
